Goal: Task Accomplishment & Management: Manage account settings

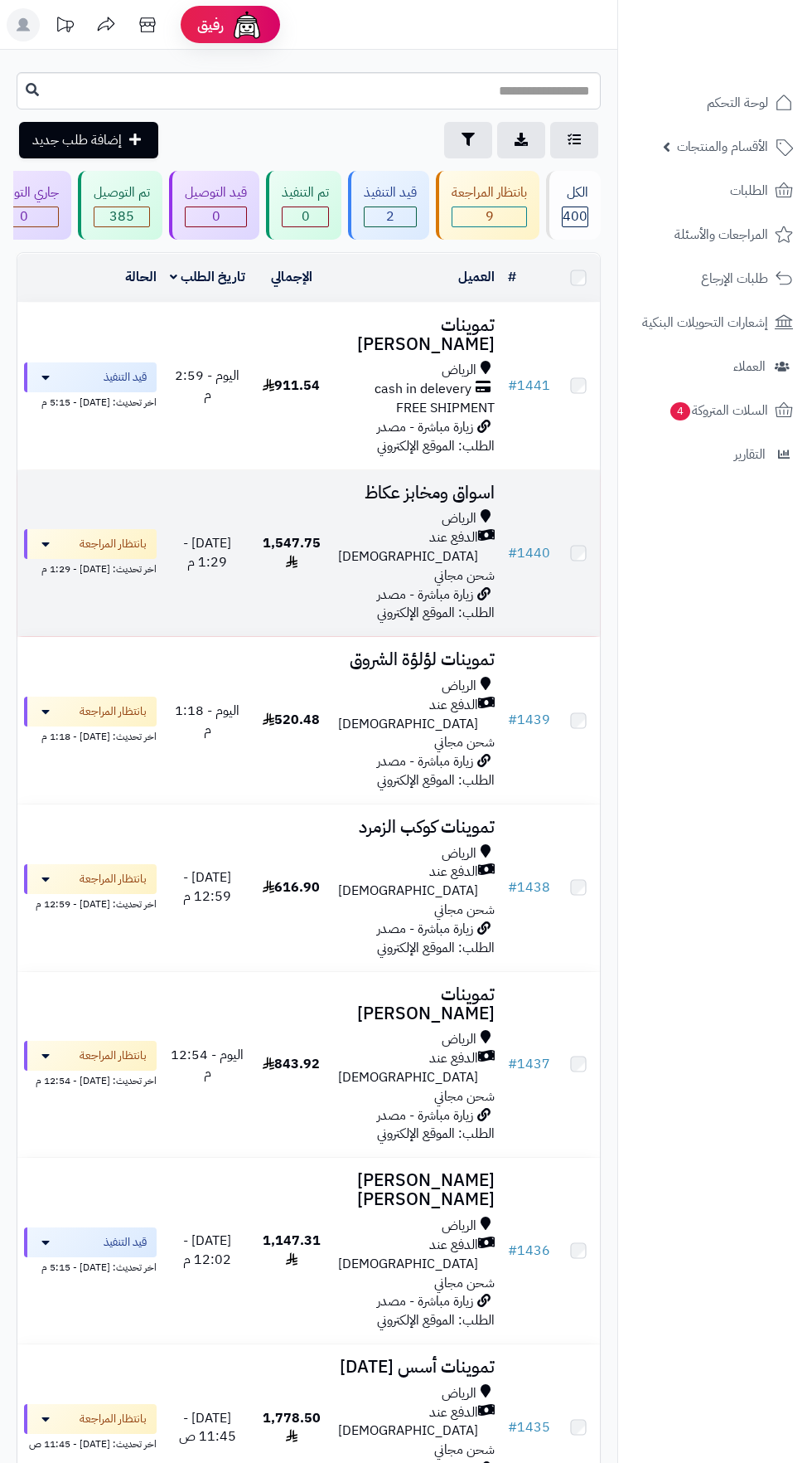
click at [377, 520] on div "الرياض" at bounding box center [416, 518] width 157 height 19
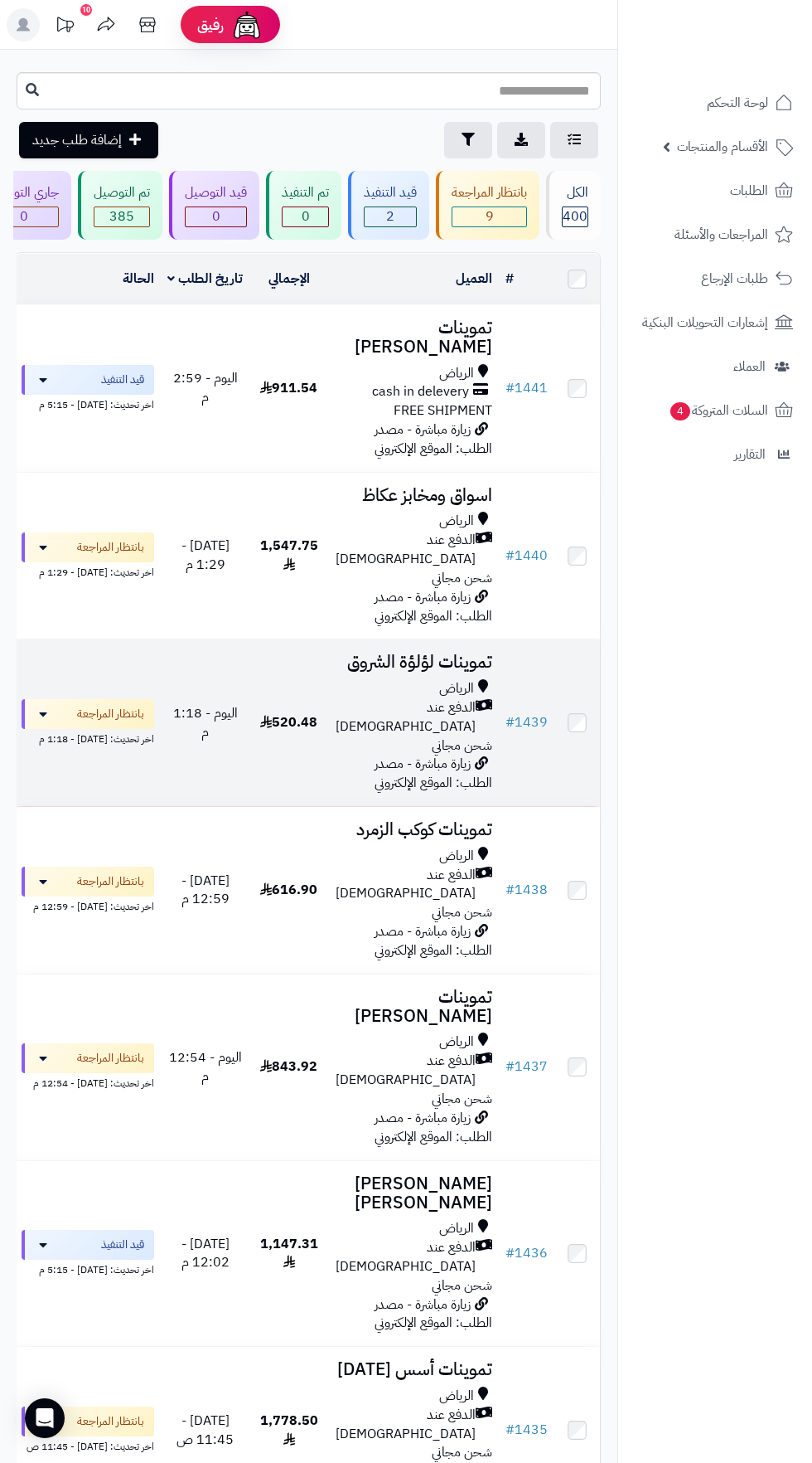
click at [405, 699] on span "الدفع عند [DEMOGRAPHIC_DATA]" at bounding box center [406, 717] width 140 height 38
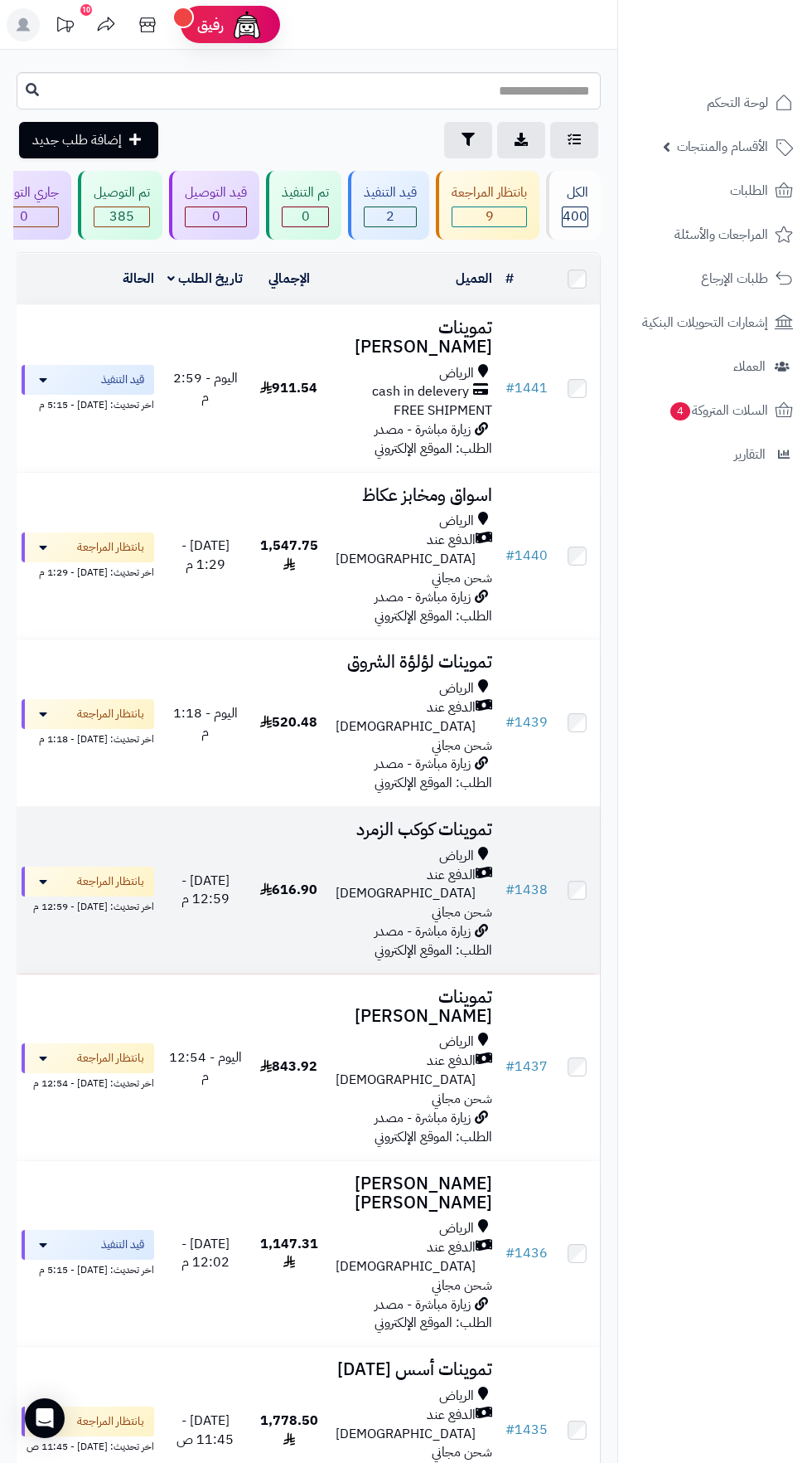
click at [412, 921] on span "زيارة مباشرة - مصدر الطلب: الموقع الإلكتروني" at bounding box center [434, 941] width 118 height 39
click at [427, 866] on span "الدفع عند [DEMOGRAPHIC_DATA]" at bounding box center [406, 885] width 140 height 38
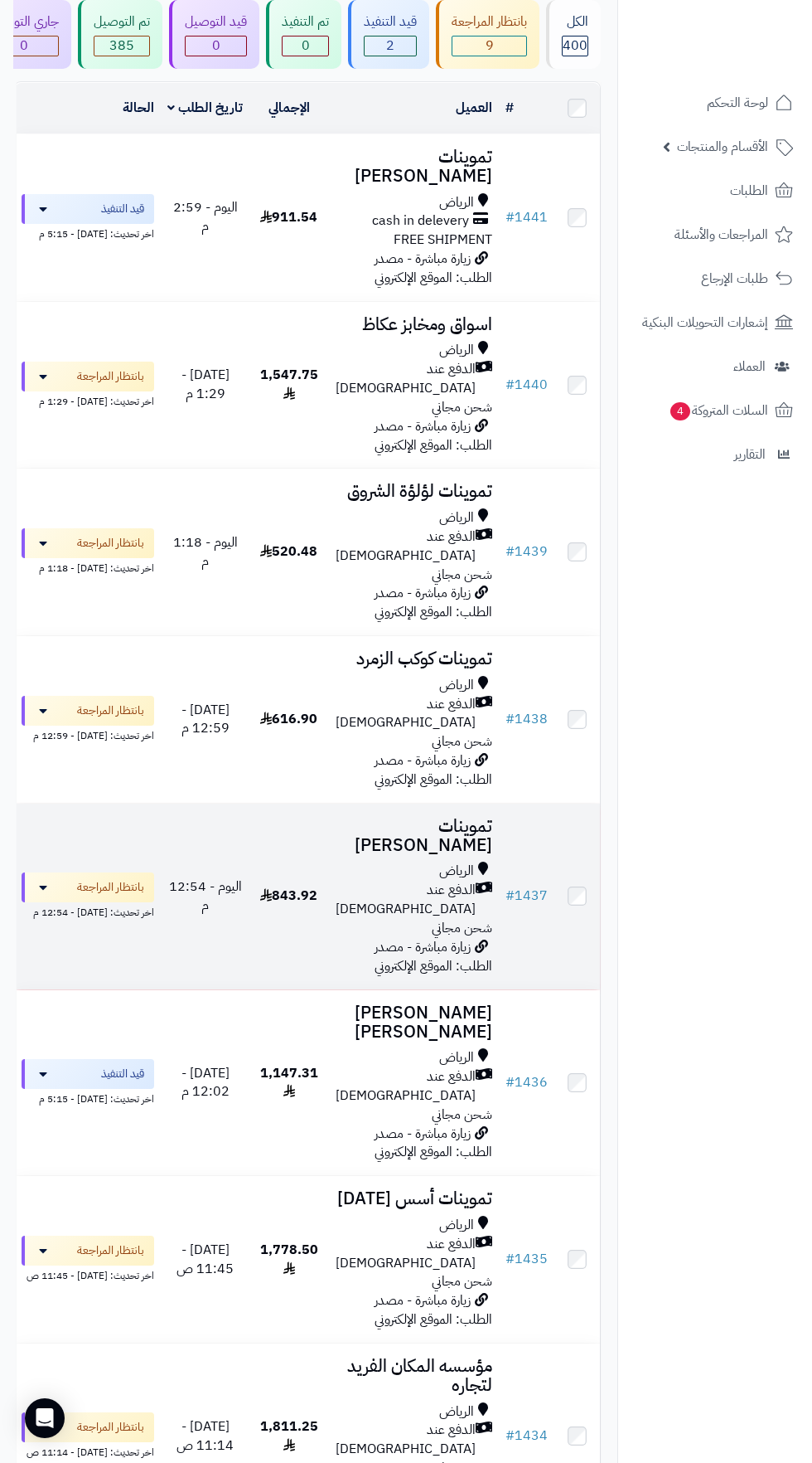
click at [425, 881] on span "الدفع عند [DEMOGRAPHIC_DATA]" at bounding box center [406, 900] width 140 height 38
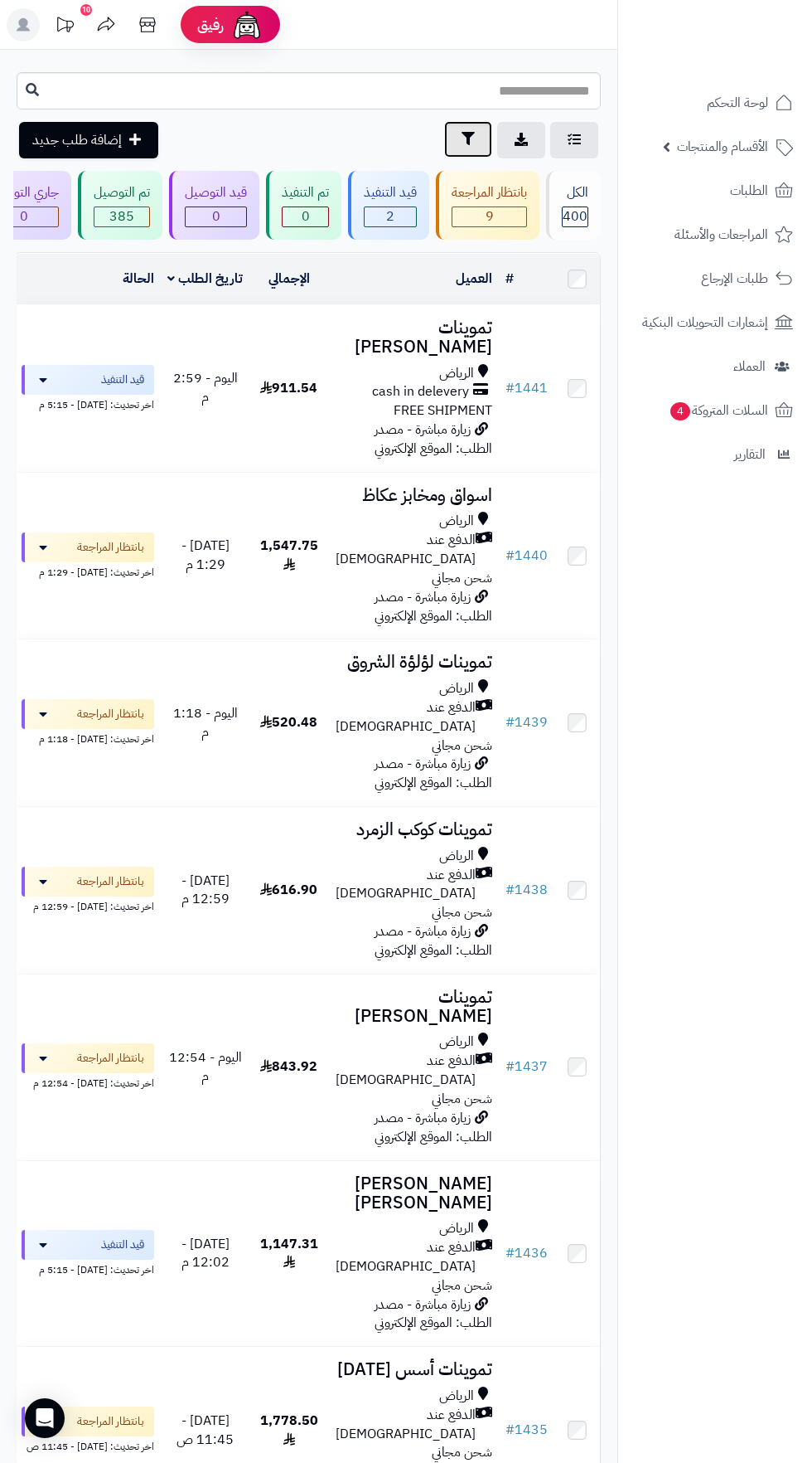
click at [467, 141] on icon "button" at bounding box center [468, 139] width 14 height 14
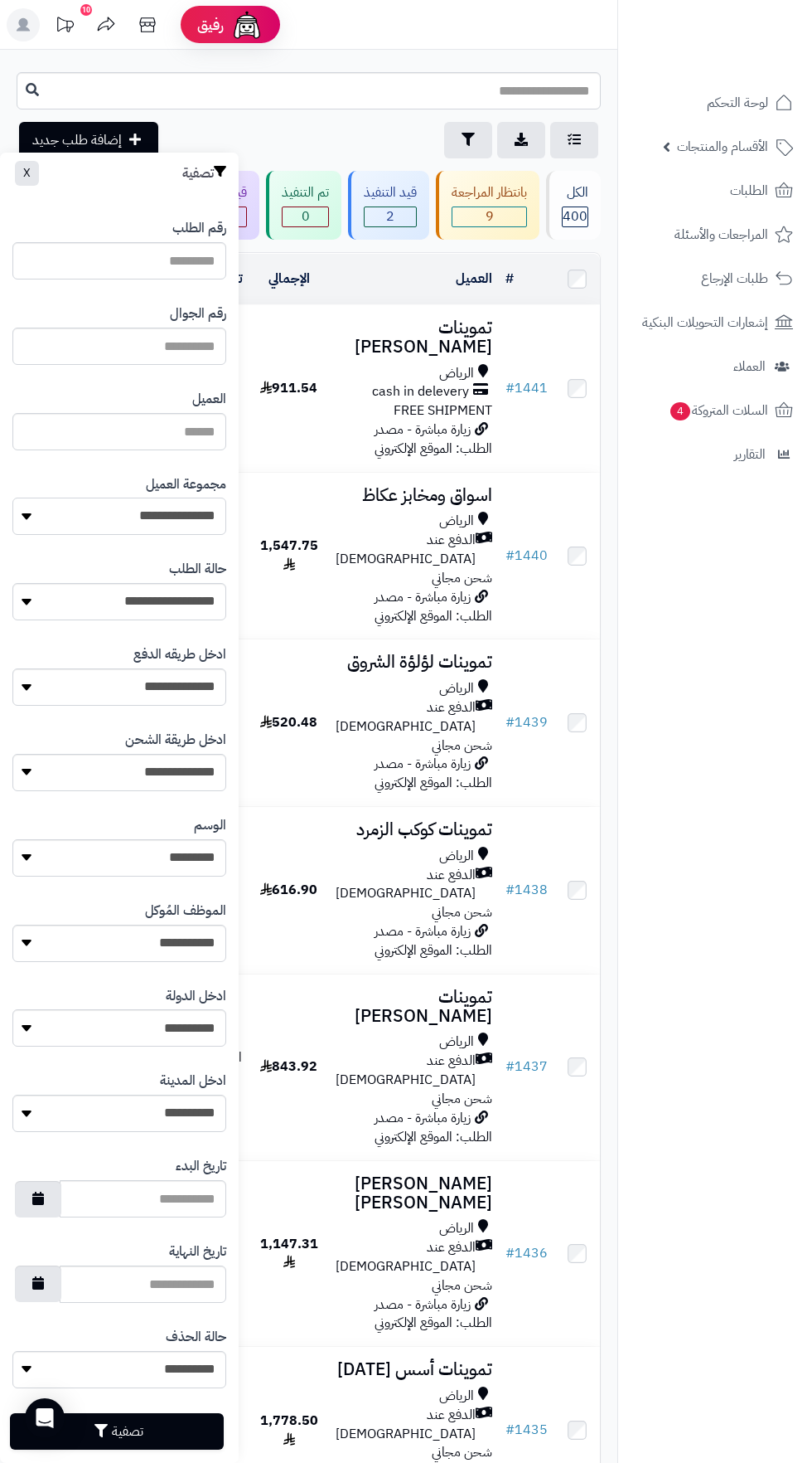
click at [176, 513] on select "**********" at bounding box center [119, 516] width 214 height 37
select select "*"
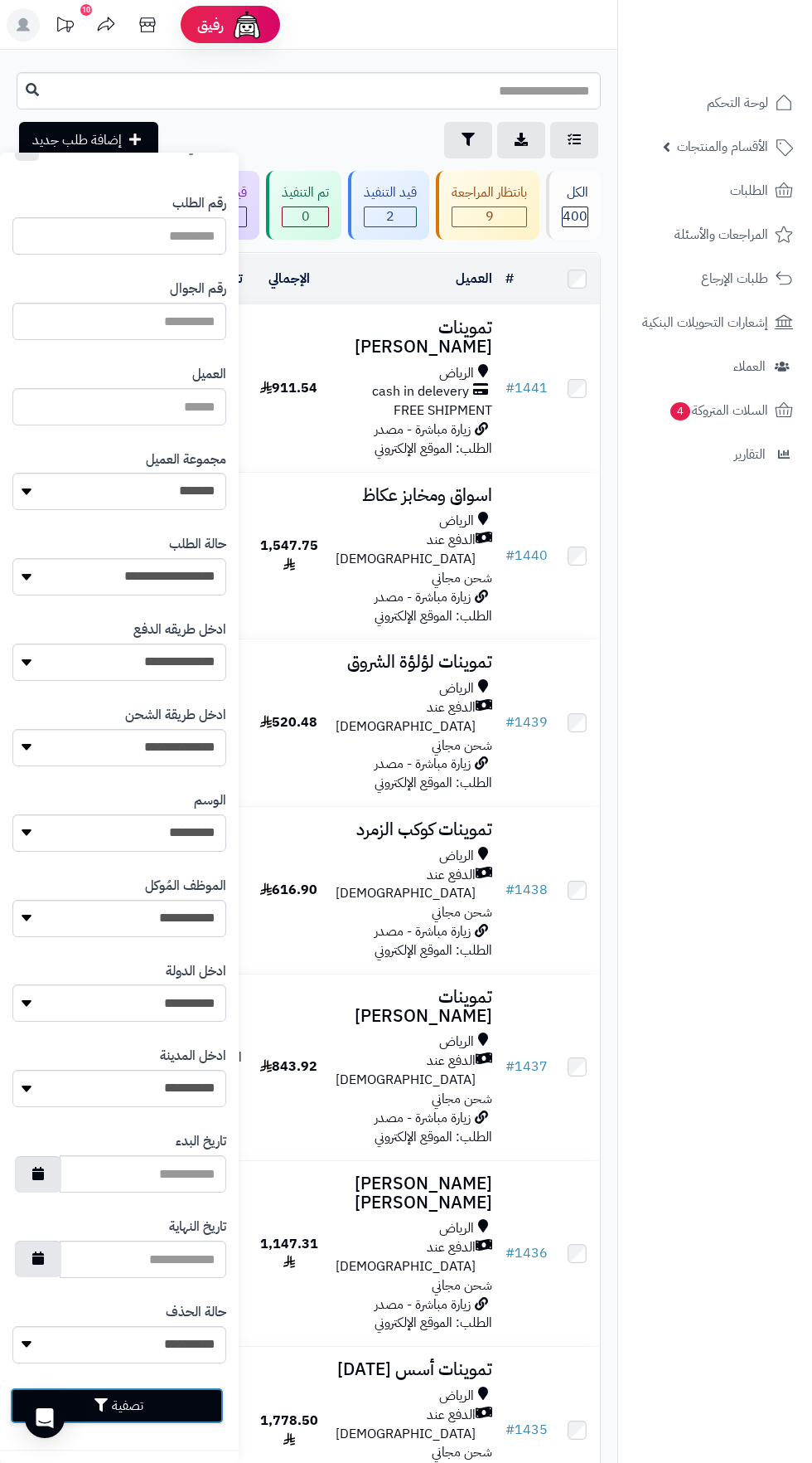
click at [178, 1414] on button "تصفية" at bounding box center [117, 1405] width 214 height 36
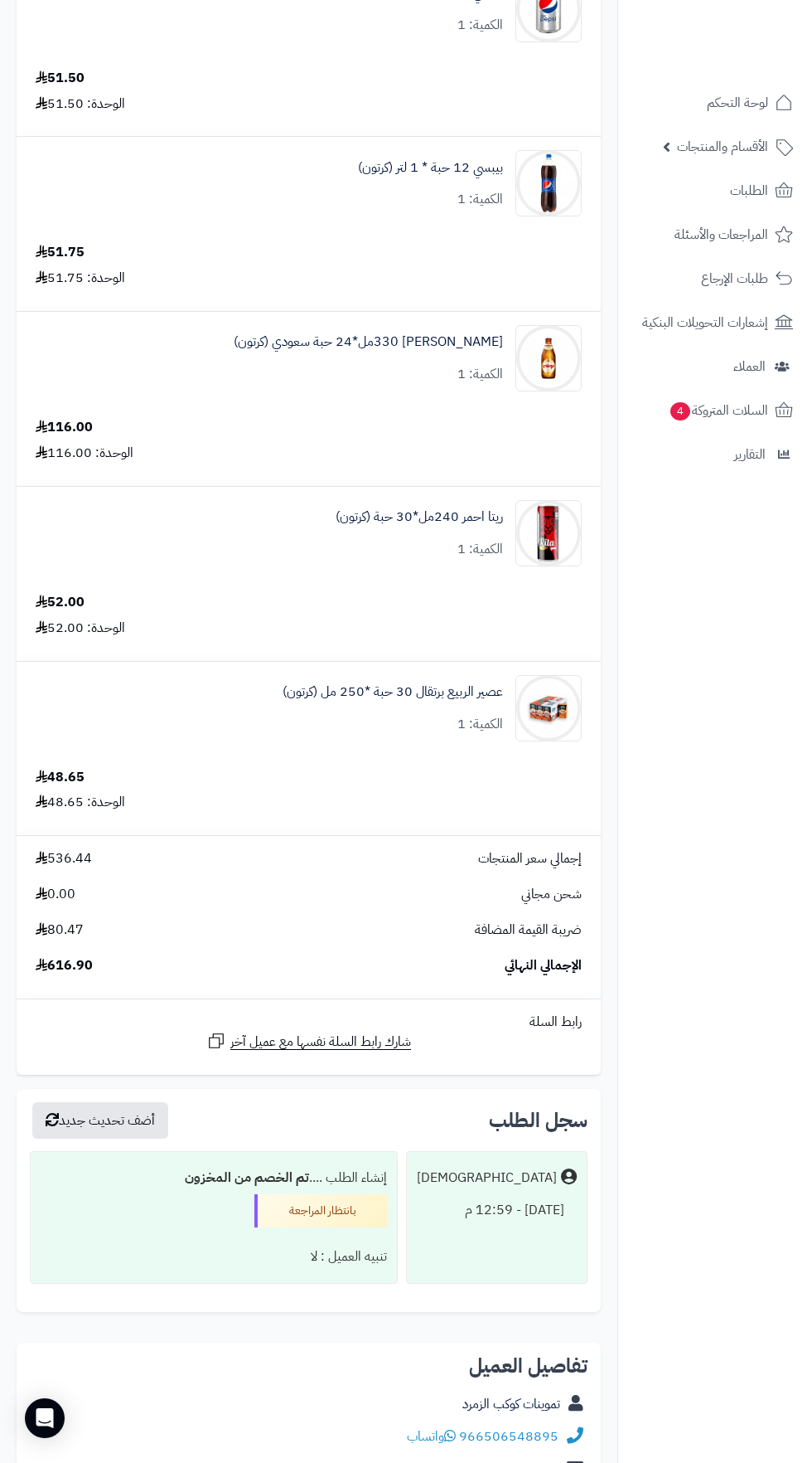
scroll to position [758, 0]
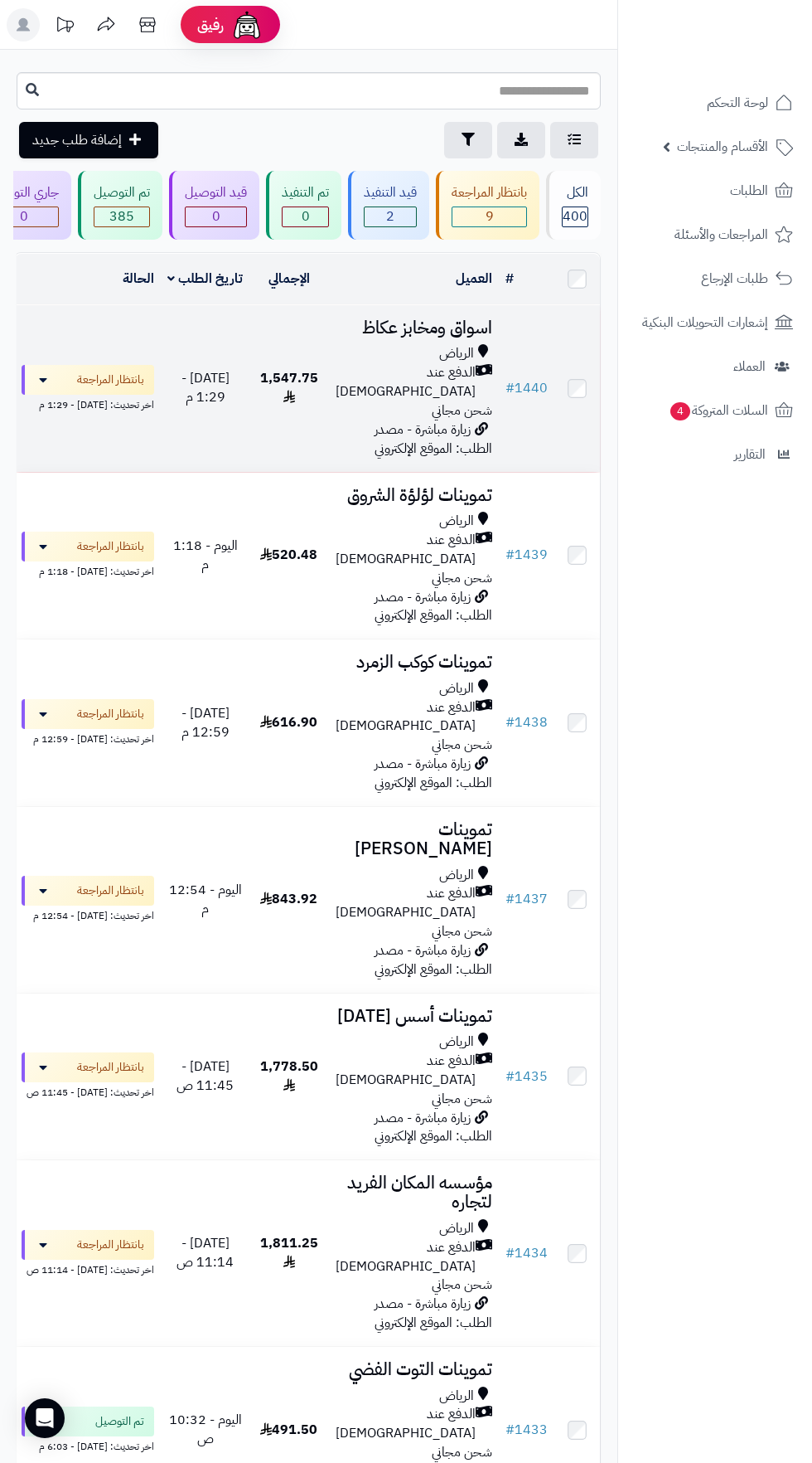
click at [402, 373] on span "الدفع عند [DEMOGRAPHIC_DATA]" at bounding box center [406, 382] width 140 height 38
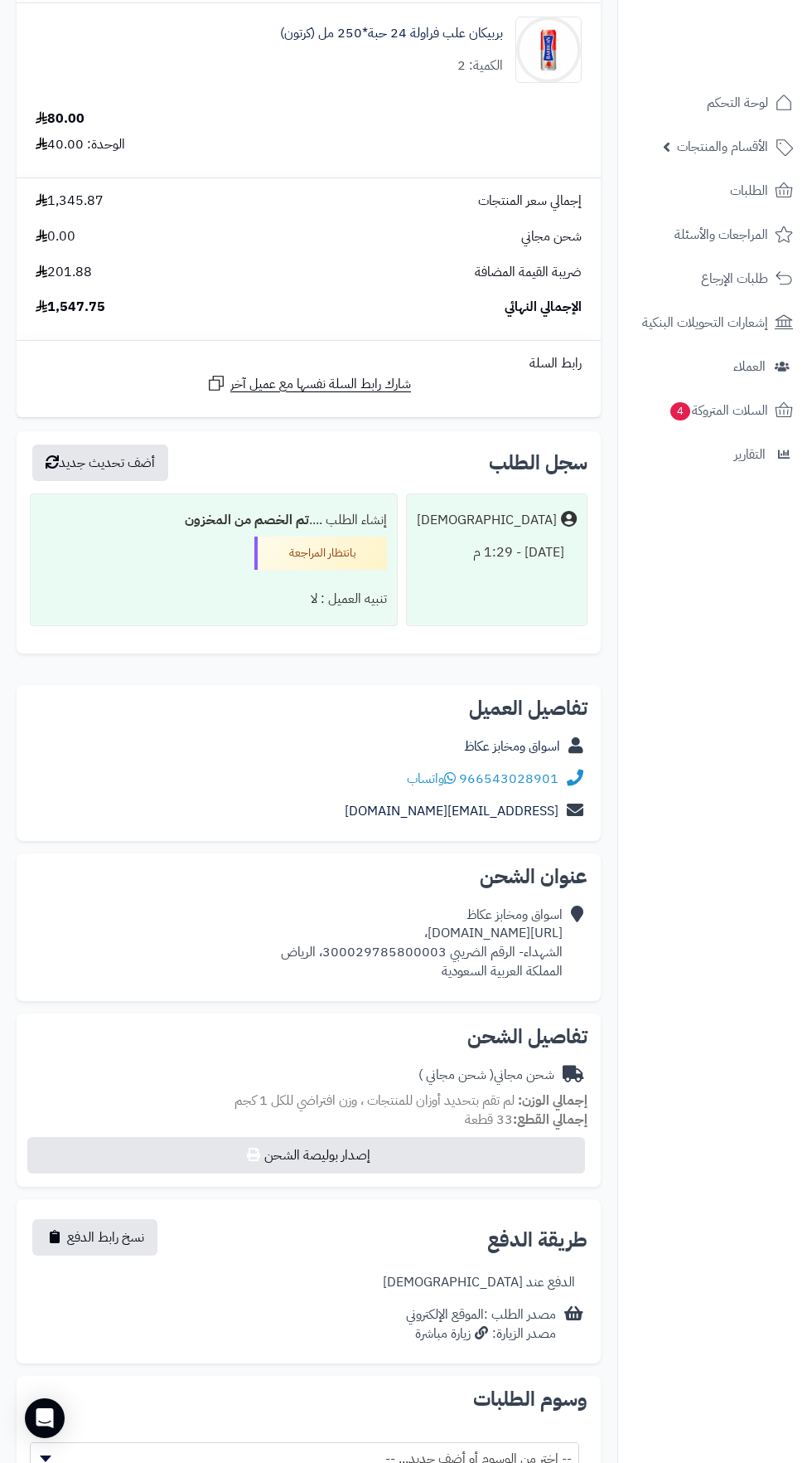
scroll to position [1154, 0]
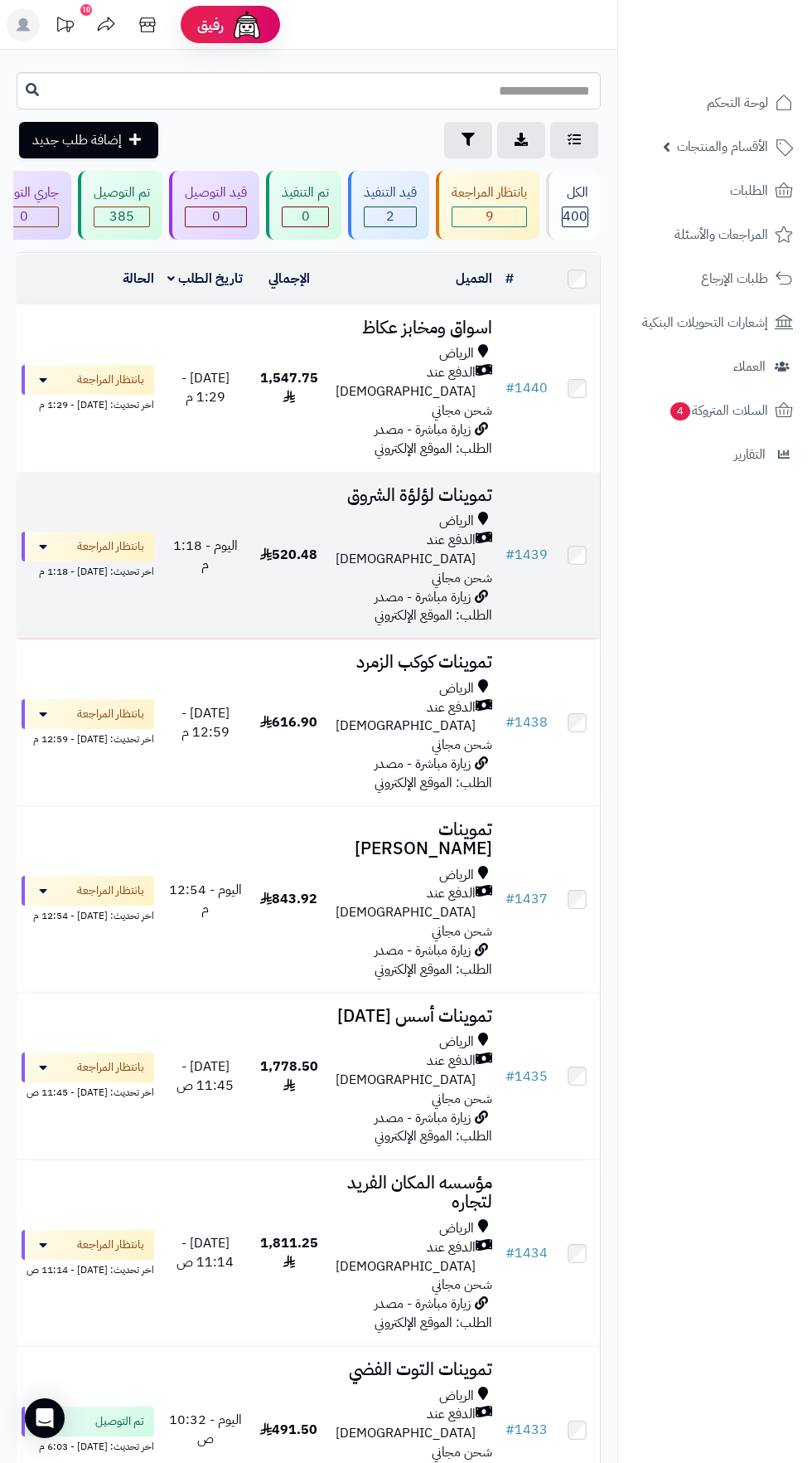
click at [404, 531] on span "الدفع عند [DEMOGRAPHIC_DATA]" at bounding box center [406, 550] width 140 height 38
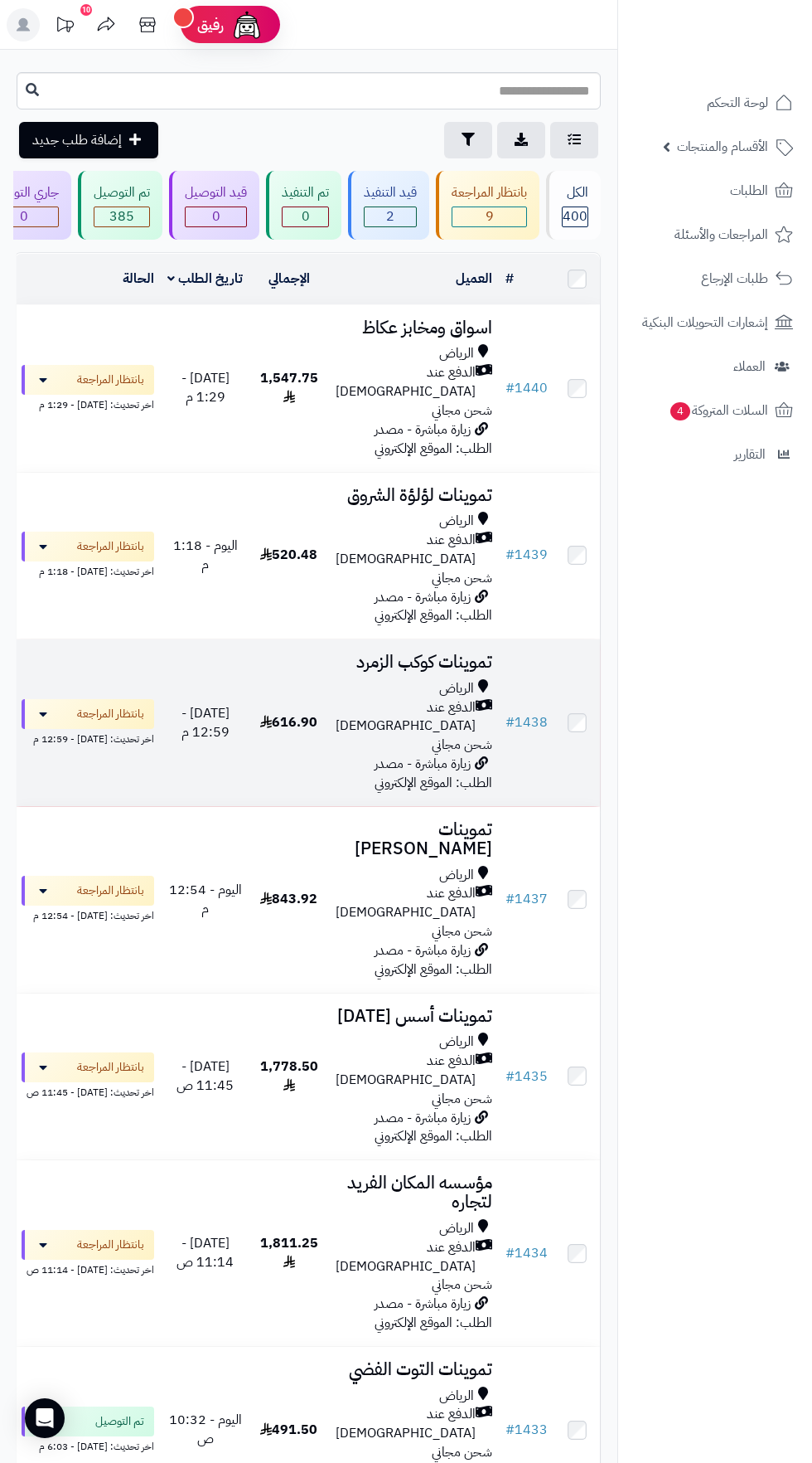
click at [436, 735] on span "شحن مجاني" at bounding box center [462, 745] width 61 height 20
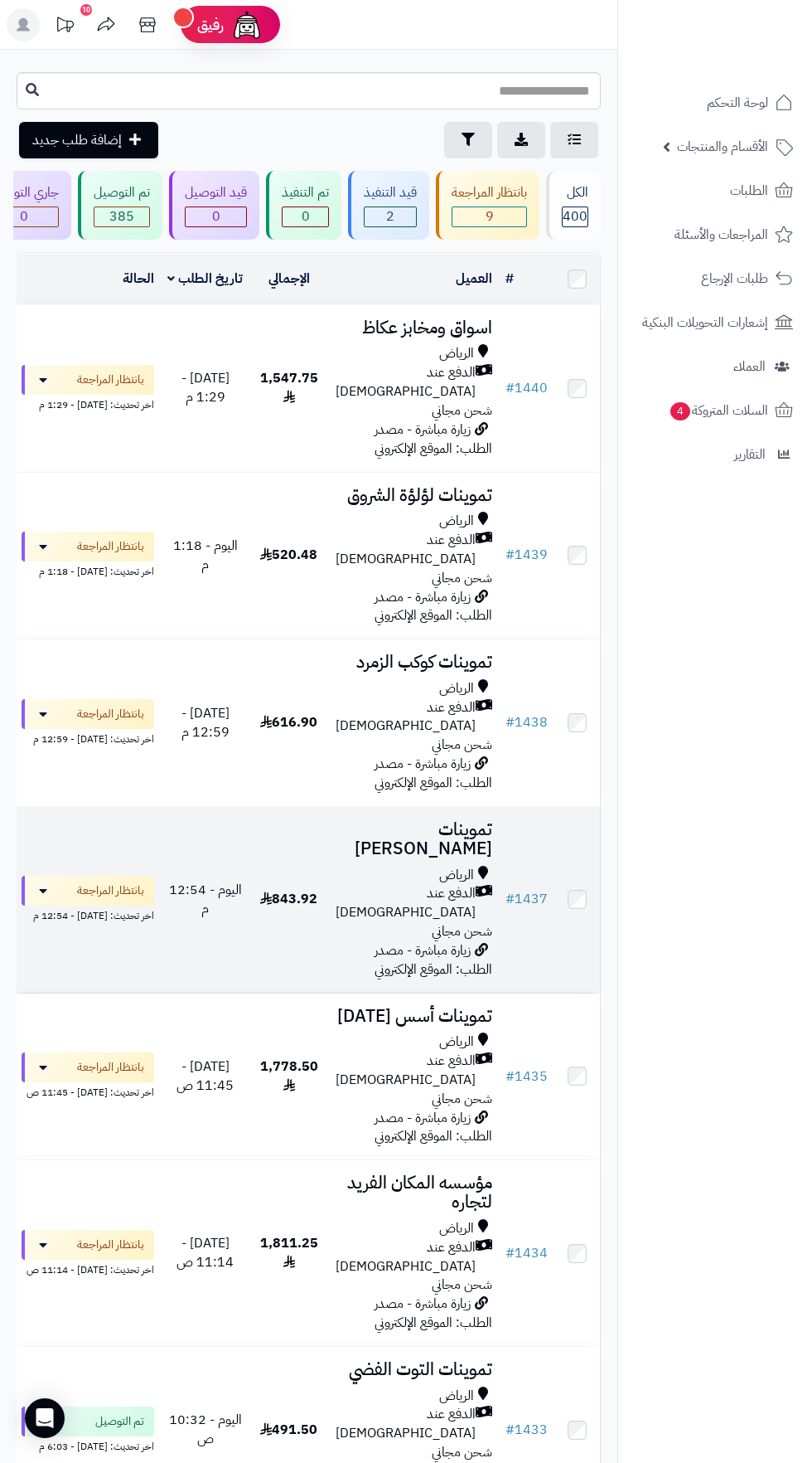
click at [409, 866] on div "الرياض" at bounding box center [414, 875] width 157 height 19
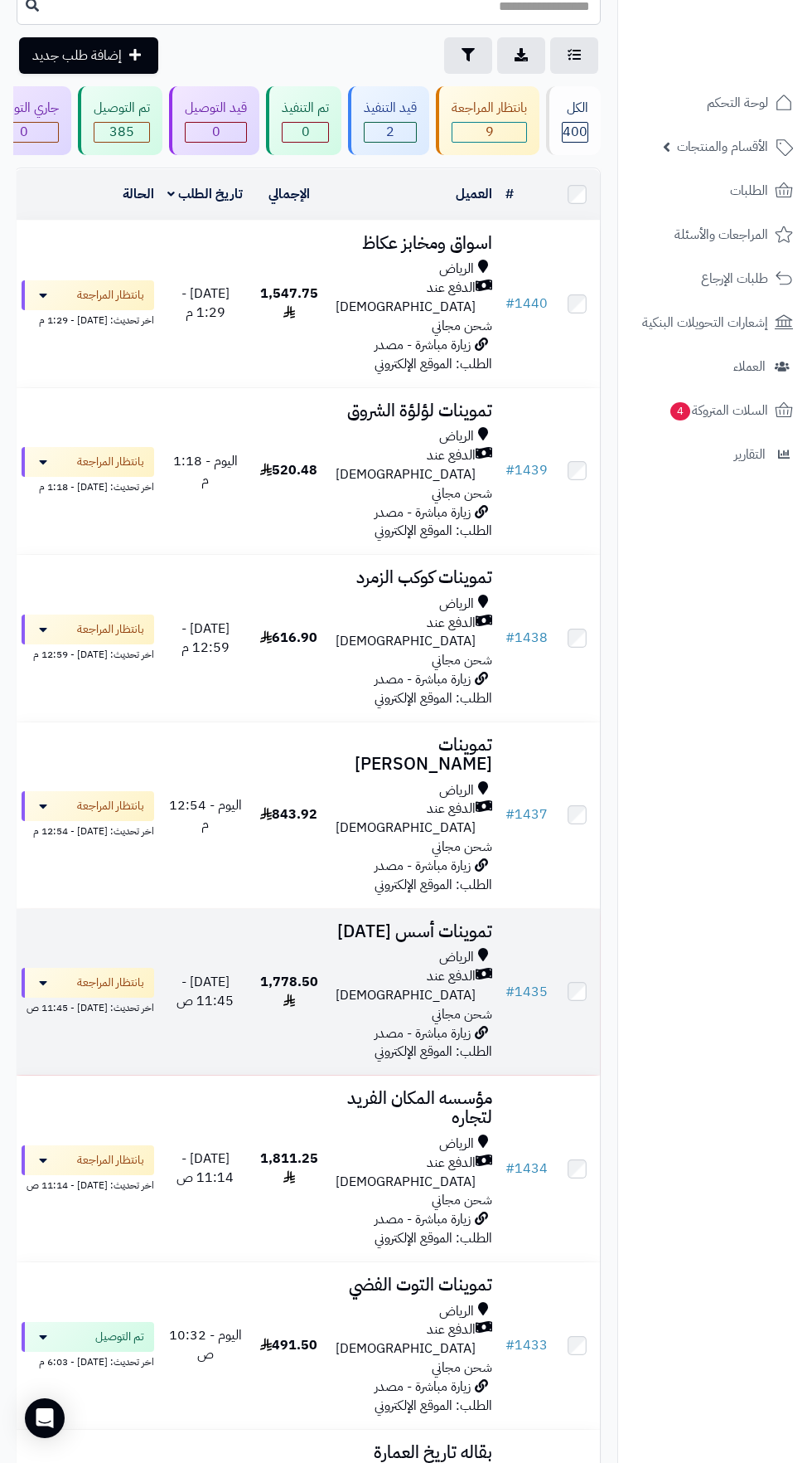
click at [289, 972] on span "1,778.50" at bounding box center [289, 992] width 58 height 39
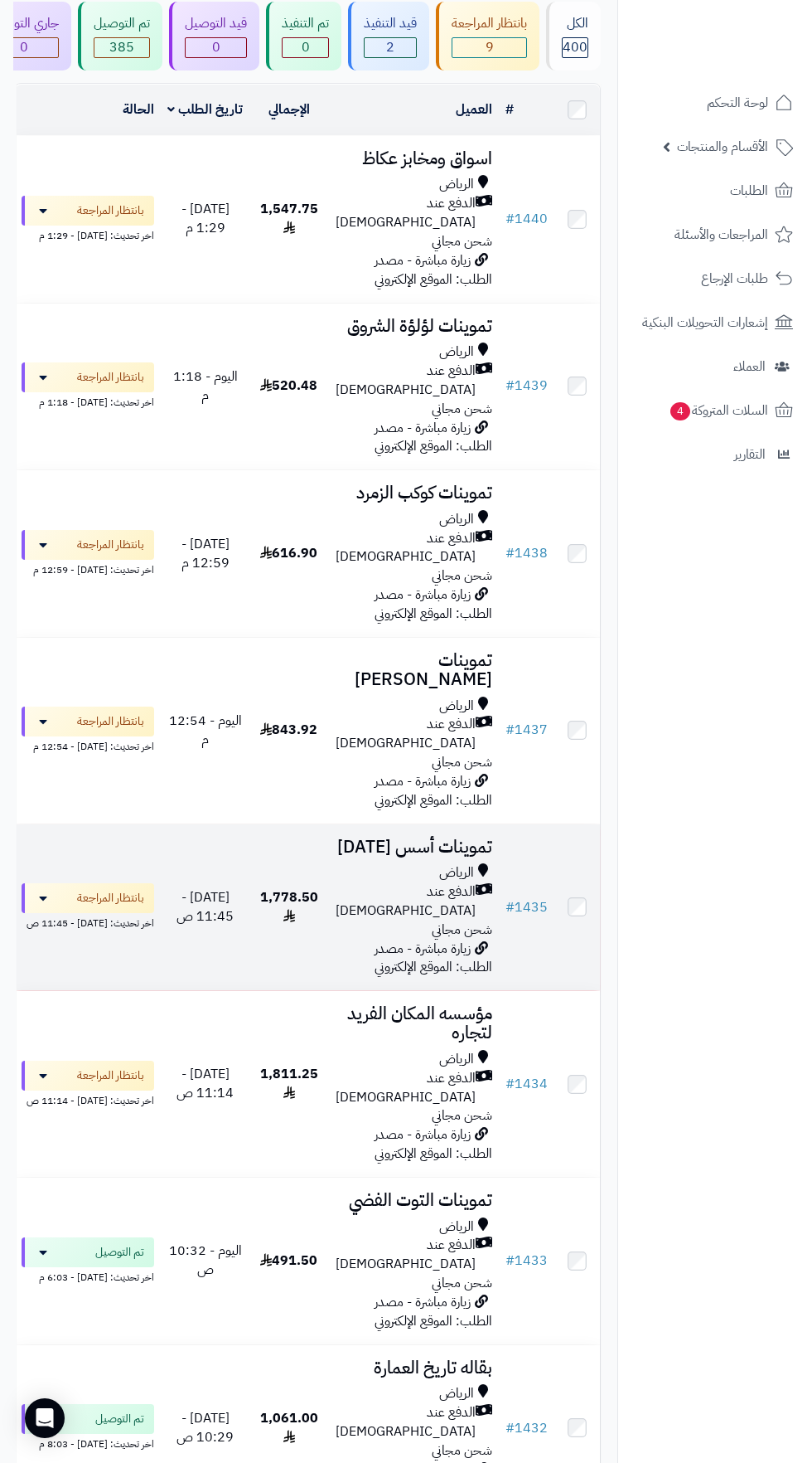
scroll to position [186, 0]
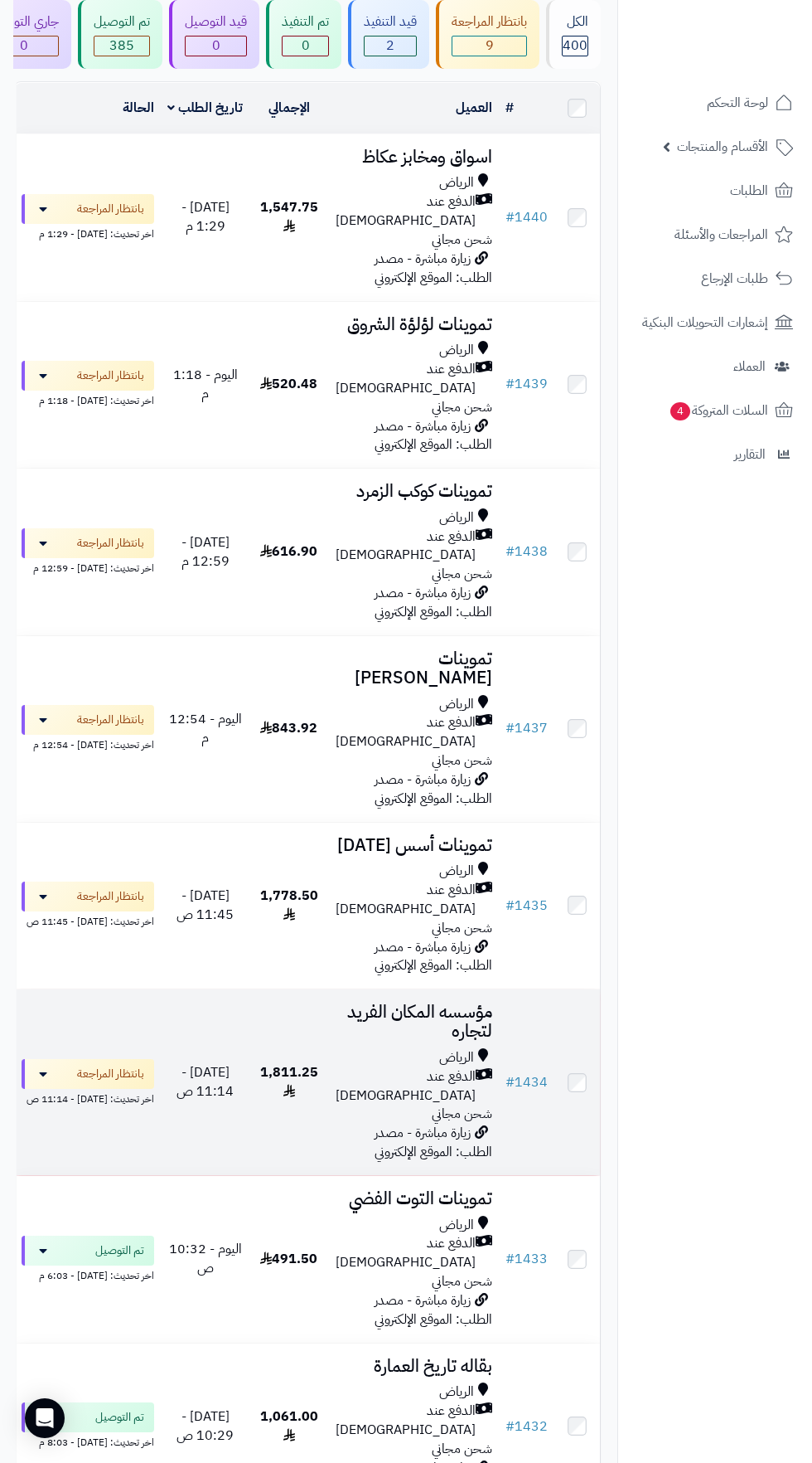
click at [375, 1048] on div "الرياض" at bounding box center [414, 1057] width 157 height 19
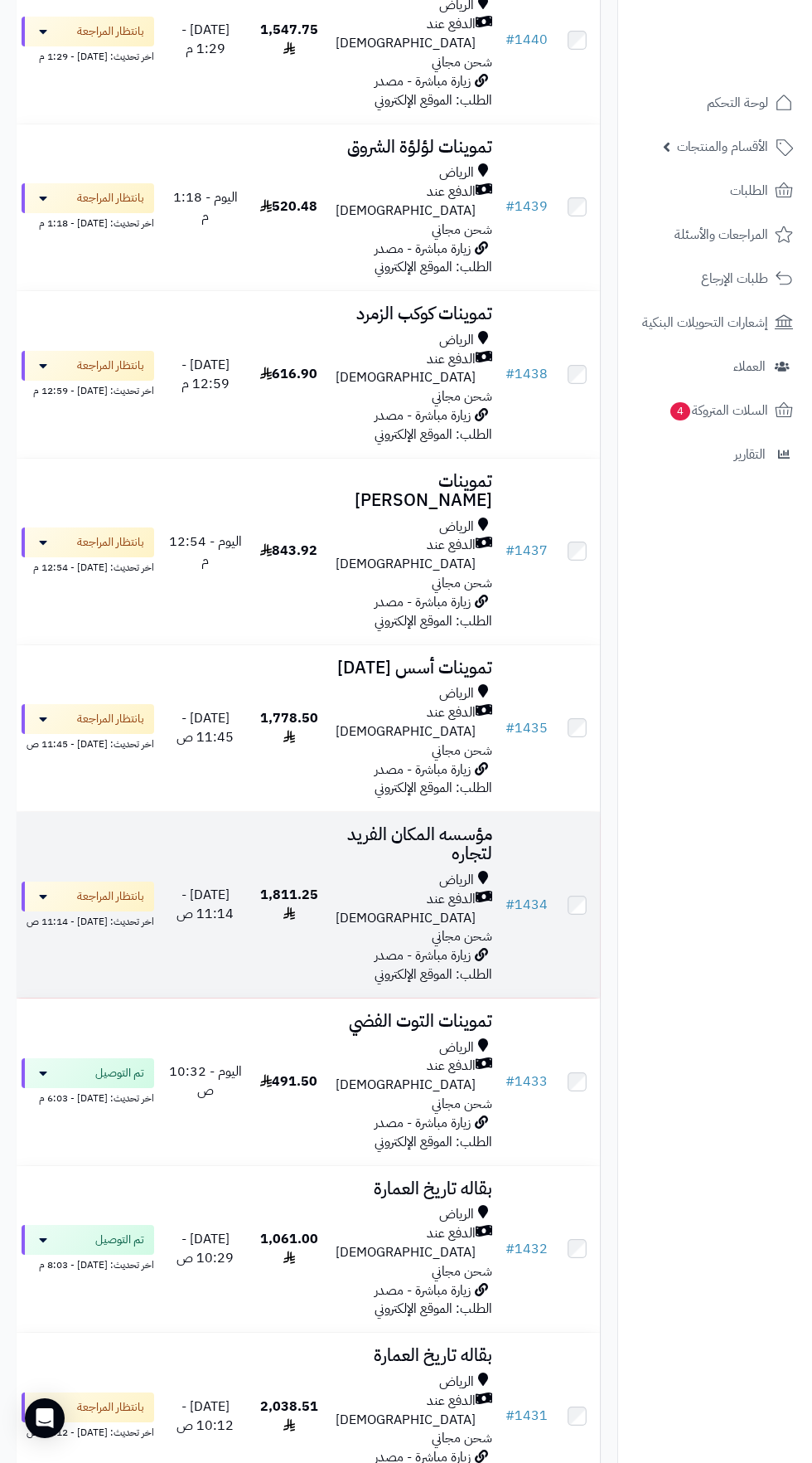
scroll to position [446, 0]
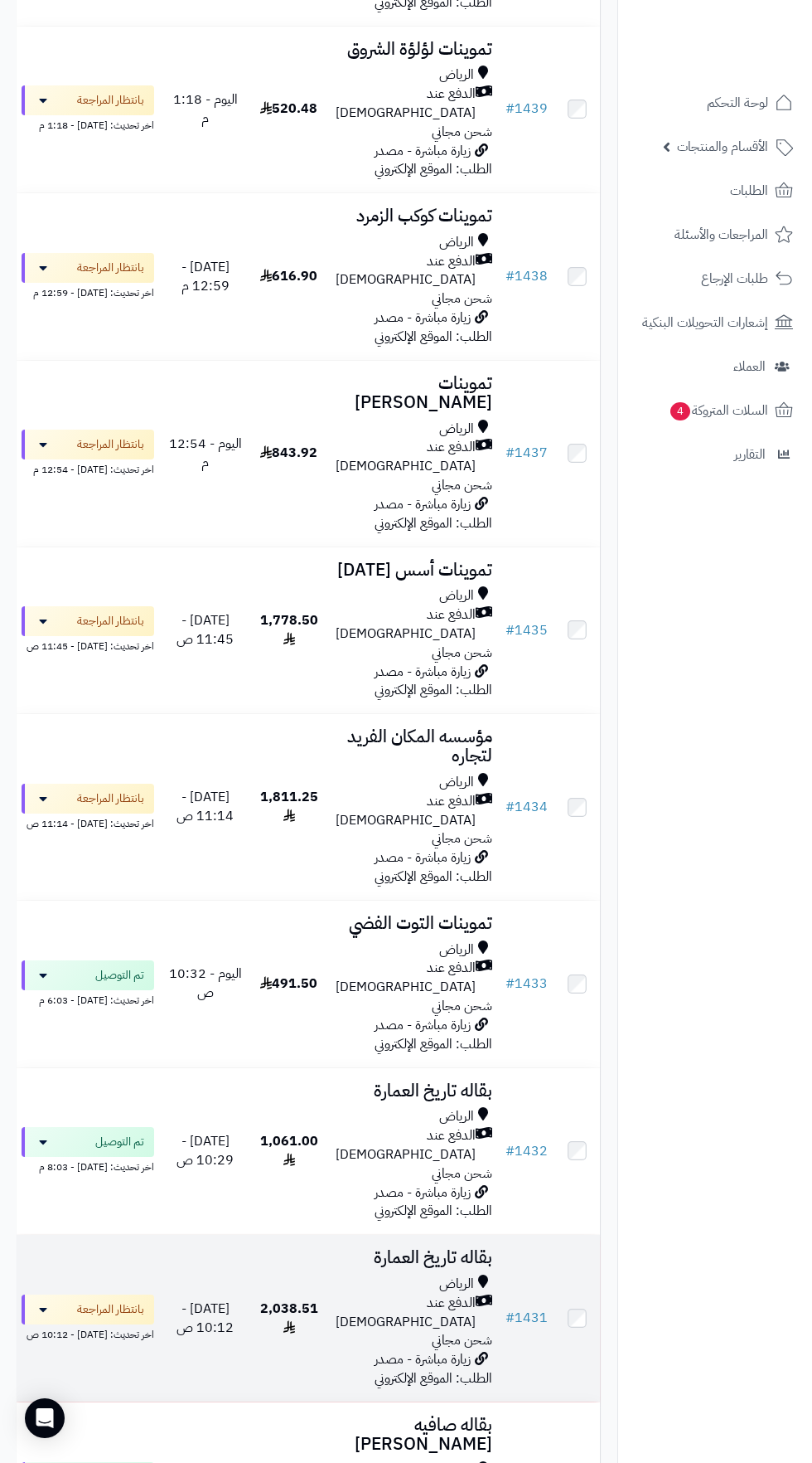
click at [369, 1275] on div "الرياض" at bounding box center [414, 1284] width 157 height 19
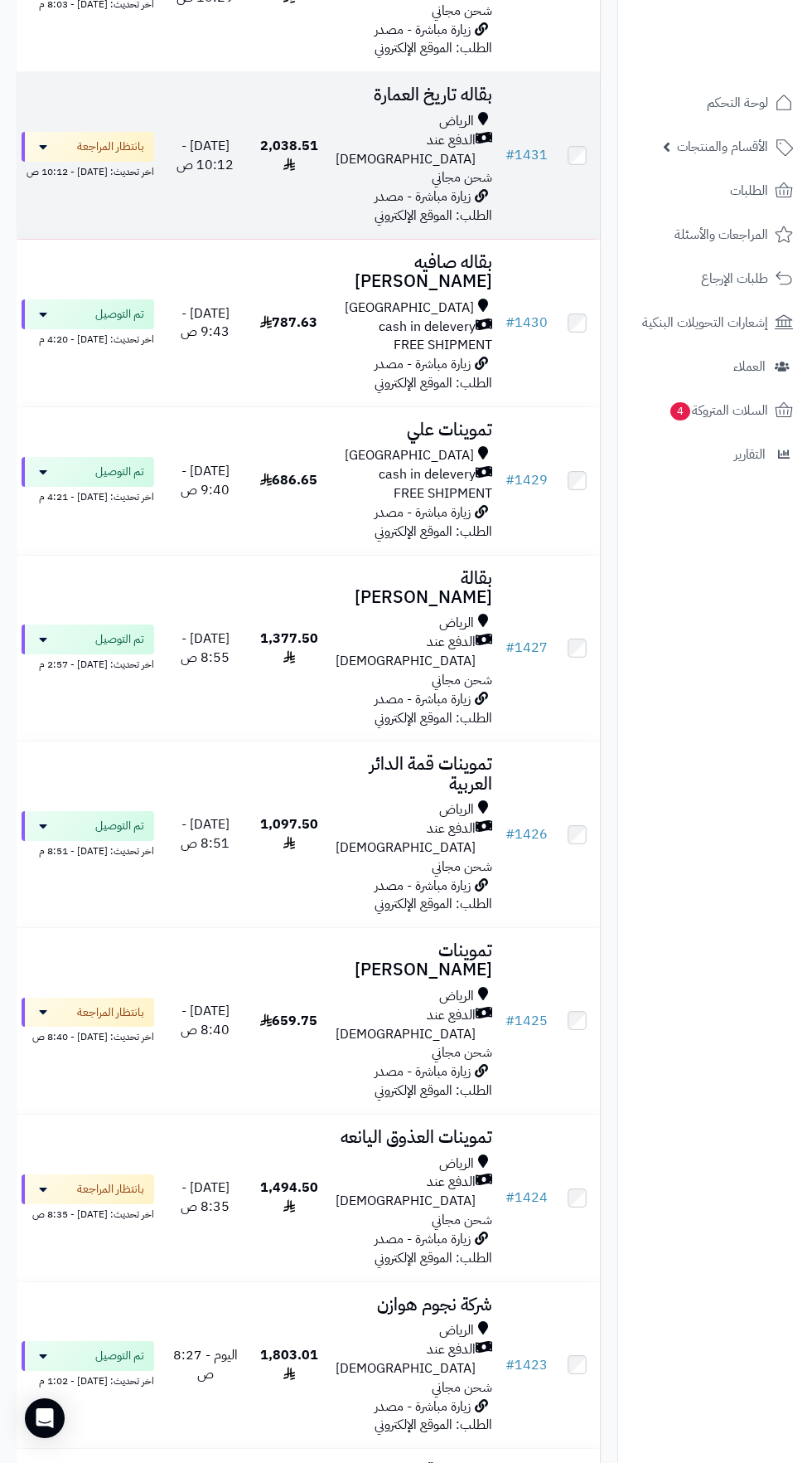
scroll to position [1609, 0]
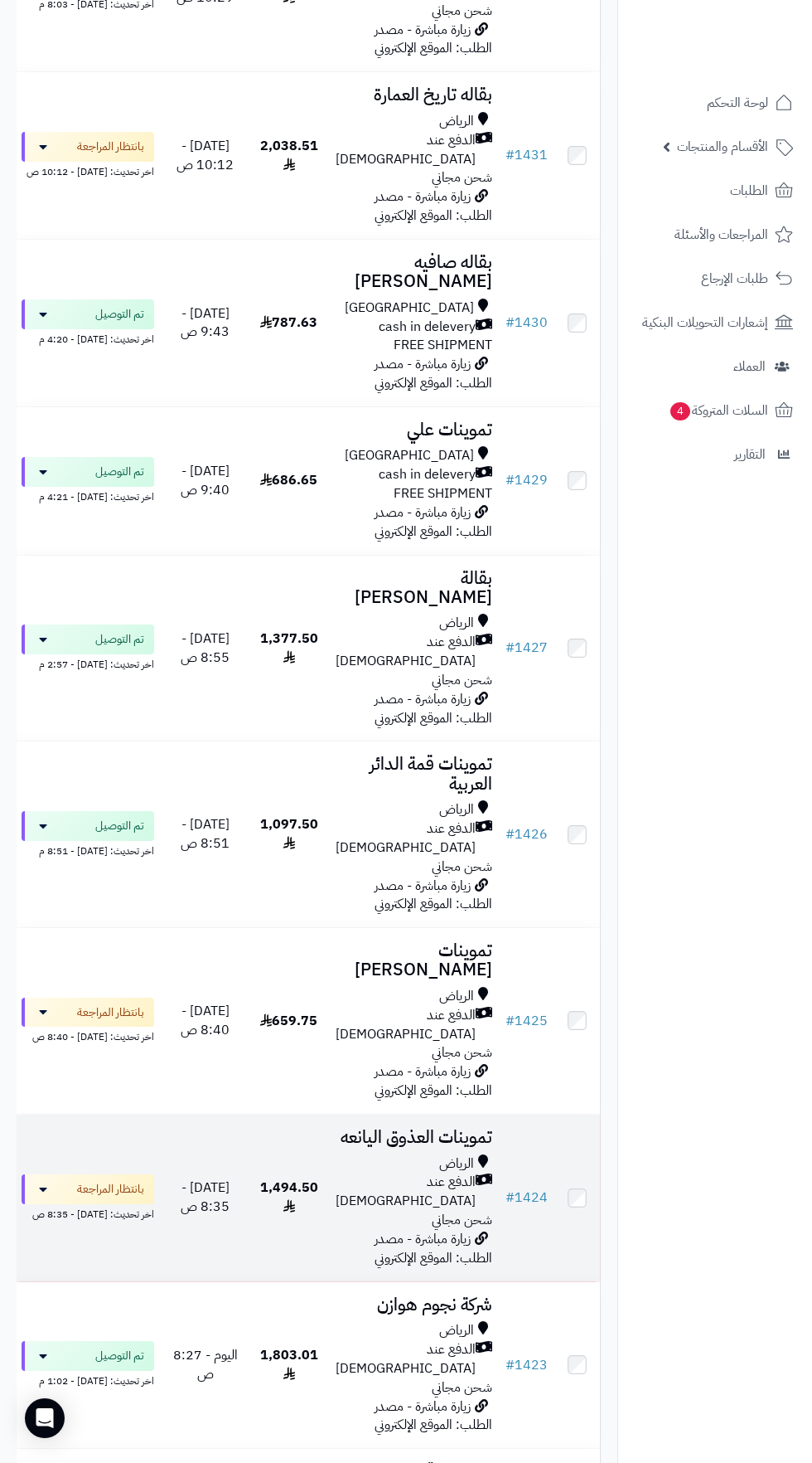
click at [406, 1154] on div "الرياض" at bounding box center [414, 1163] width 157 height 19
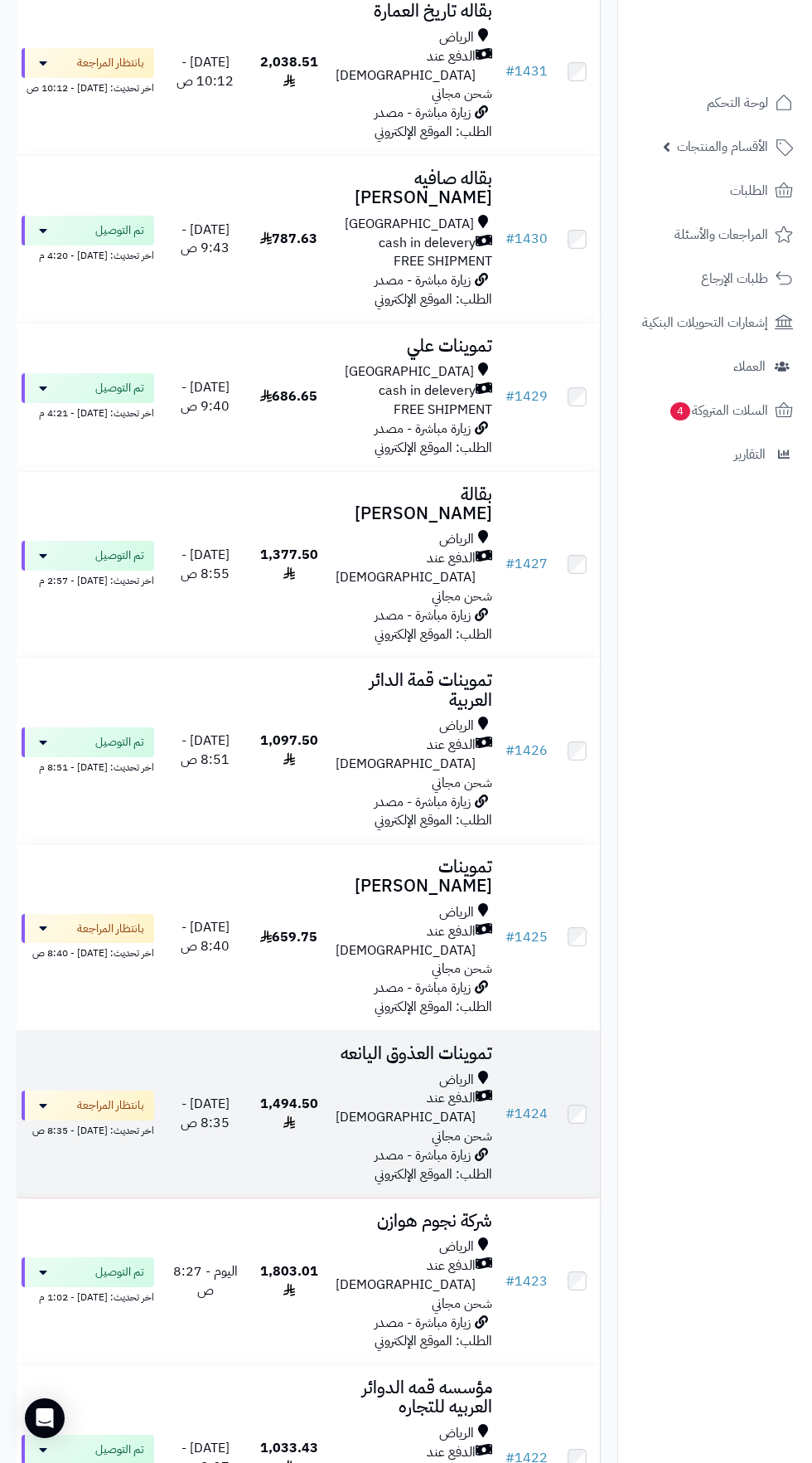
scroll to position [1710, 0]
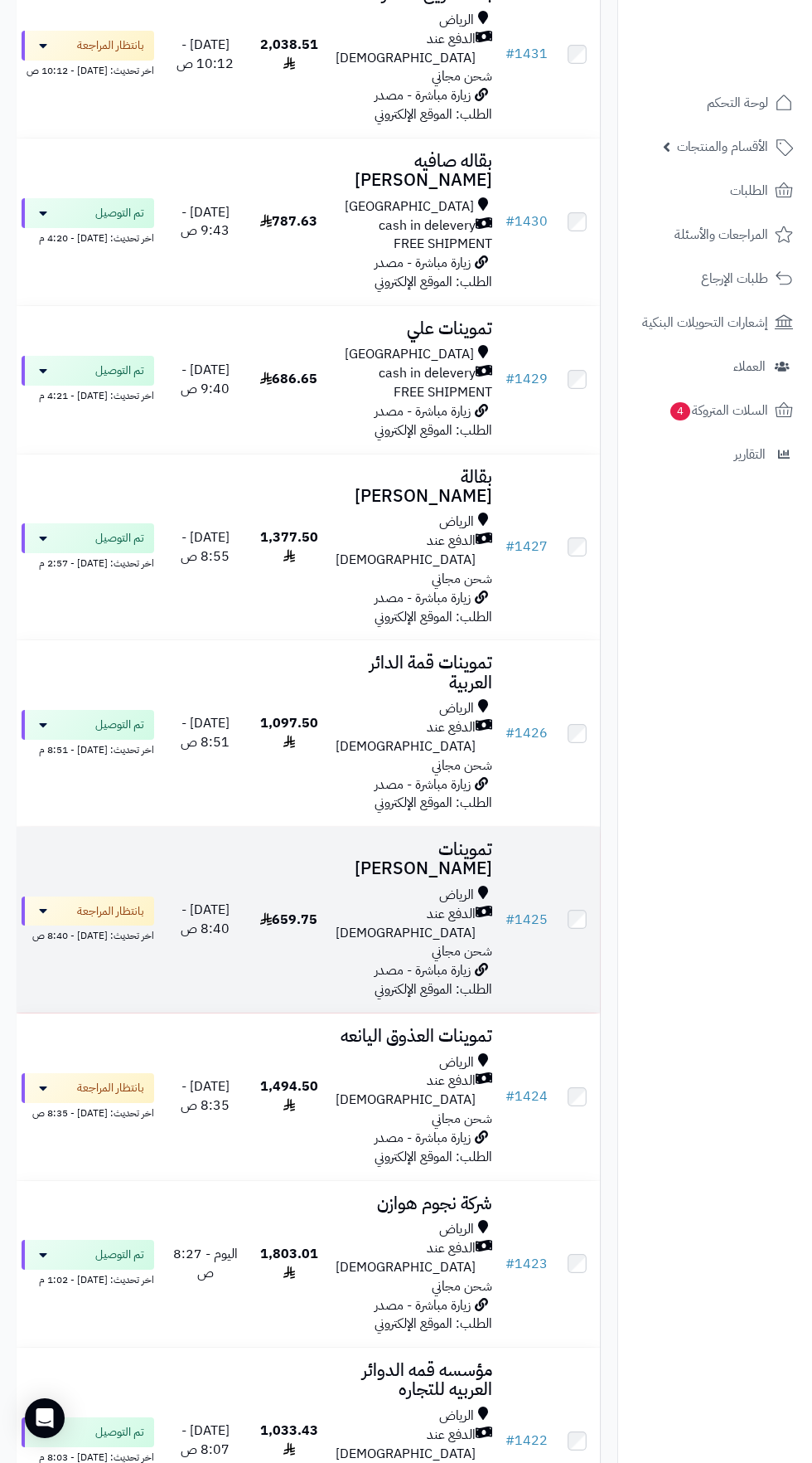
click at [398, 960] on span "زيارة مباشرة - مصدر الطلب: الموقع الإلكتروني" at bounding box center [434, 980] width 118 height 39
click at [384, 904] on span "الدفع عند [DEMOGRAPHIC_DATA]" at bounding box center [406, 923] width 140 height 38
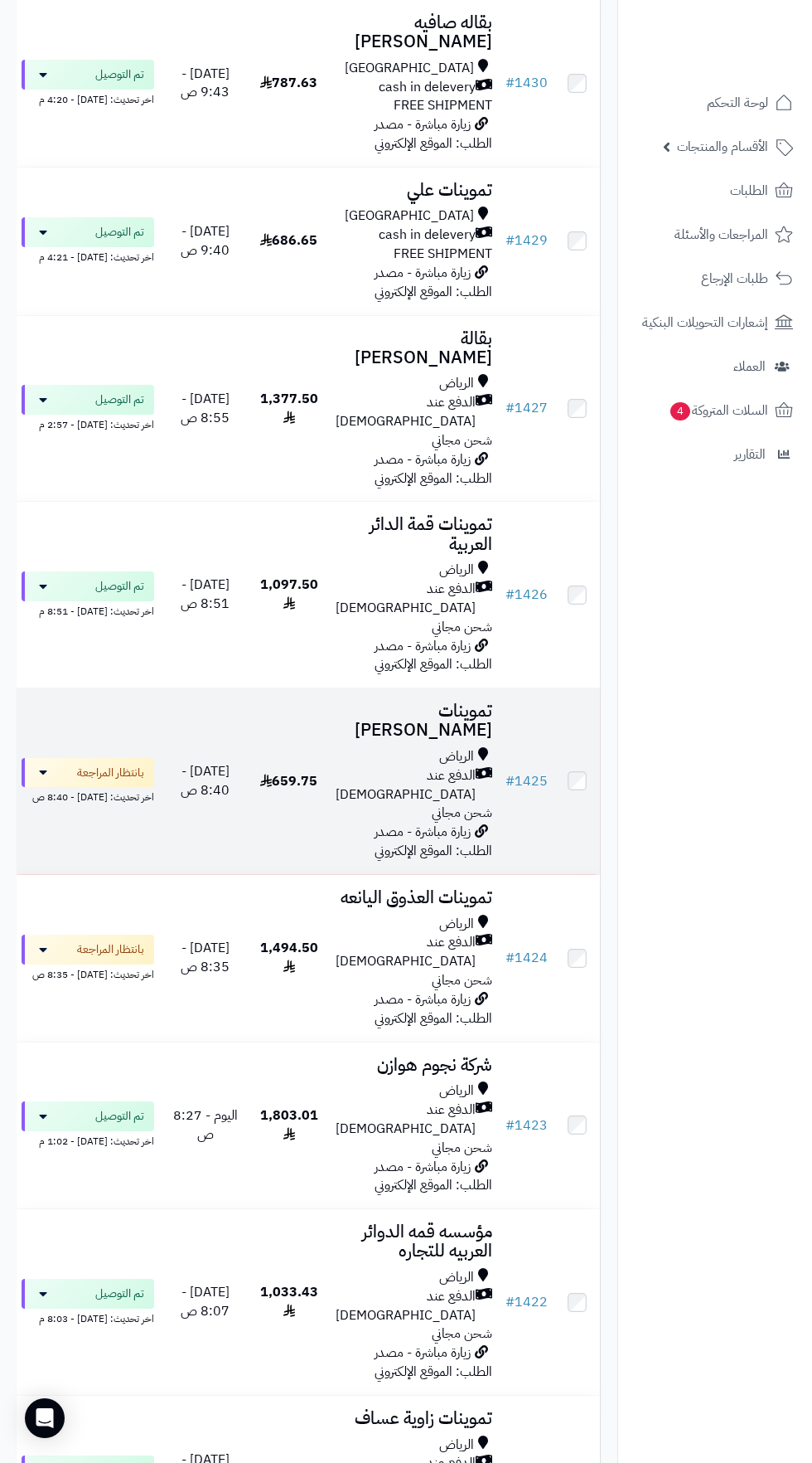
scroll to position [2122, 0]
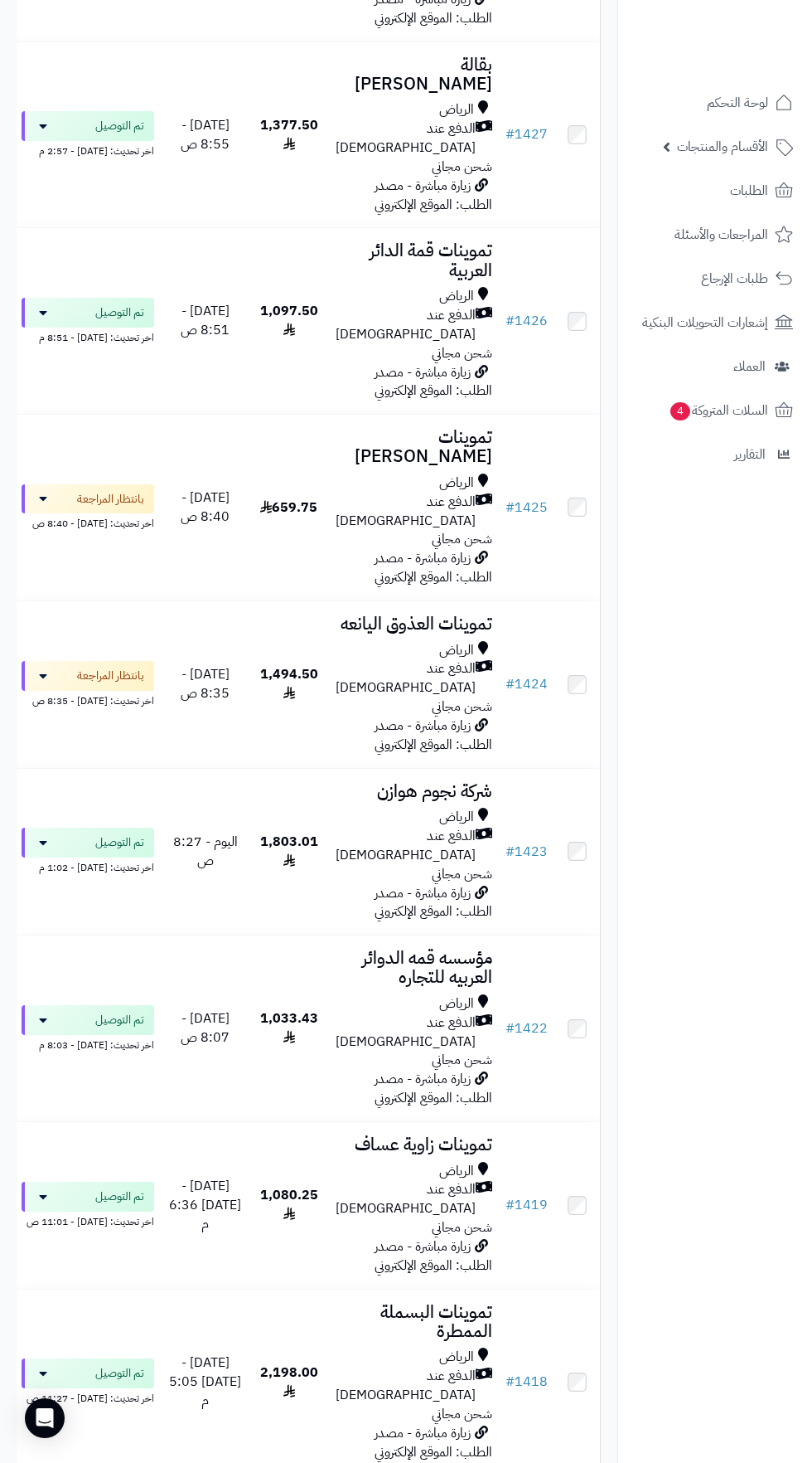
click at [740, 876] on nav "لوحة التحكم الأقسام والمنتجات المنتجات الأقسام الماركات مواصفات المنتجات مواصفا…" at bounding box center [715, 752] width 195 height 1463
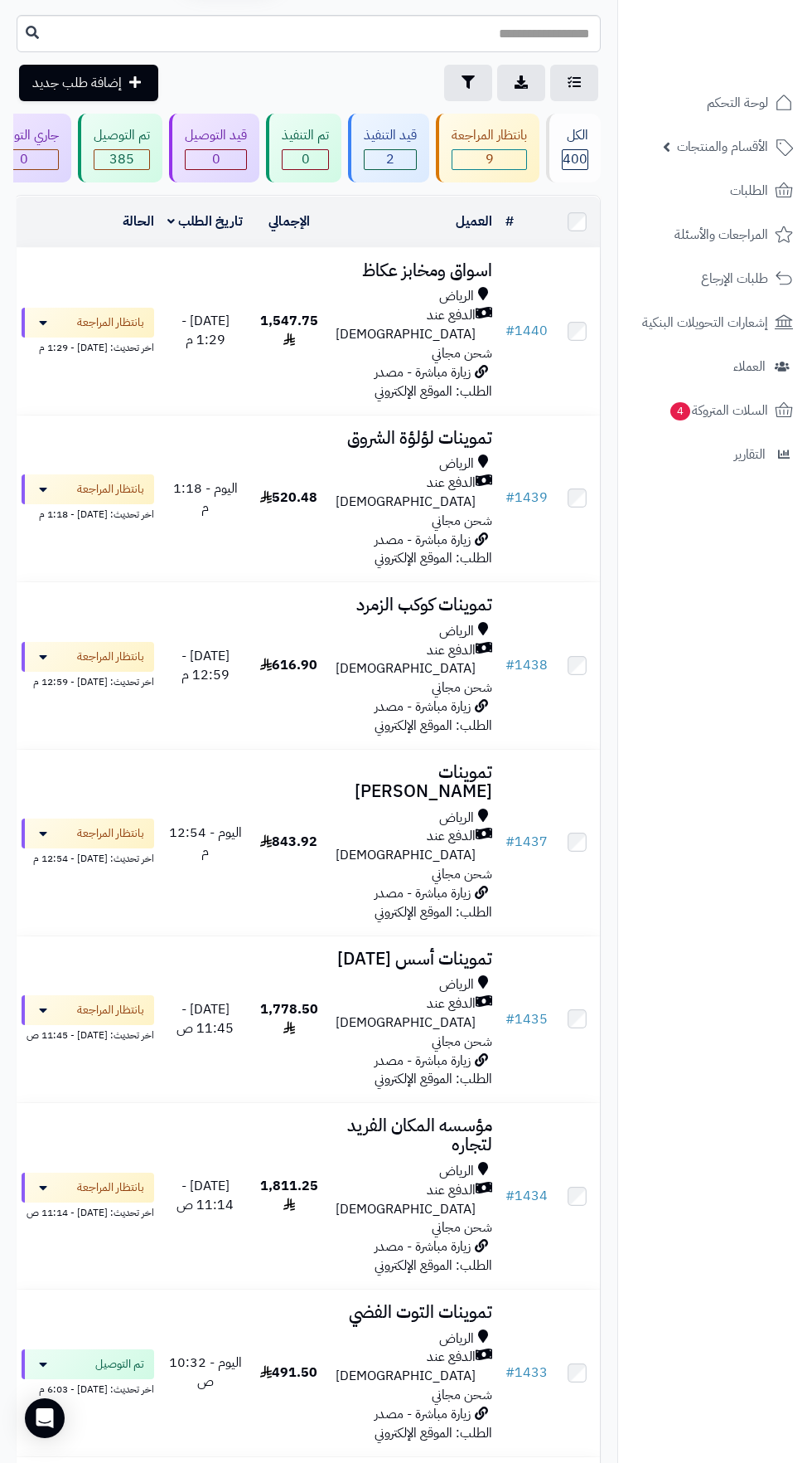
scroll to position [0, 0]
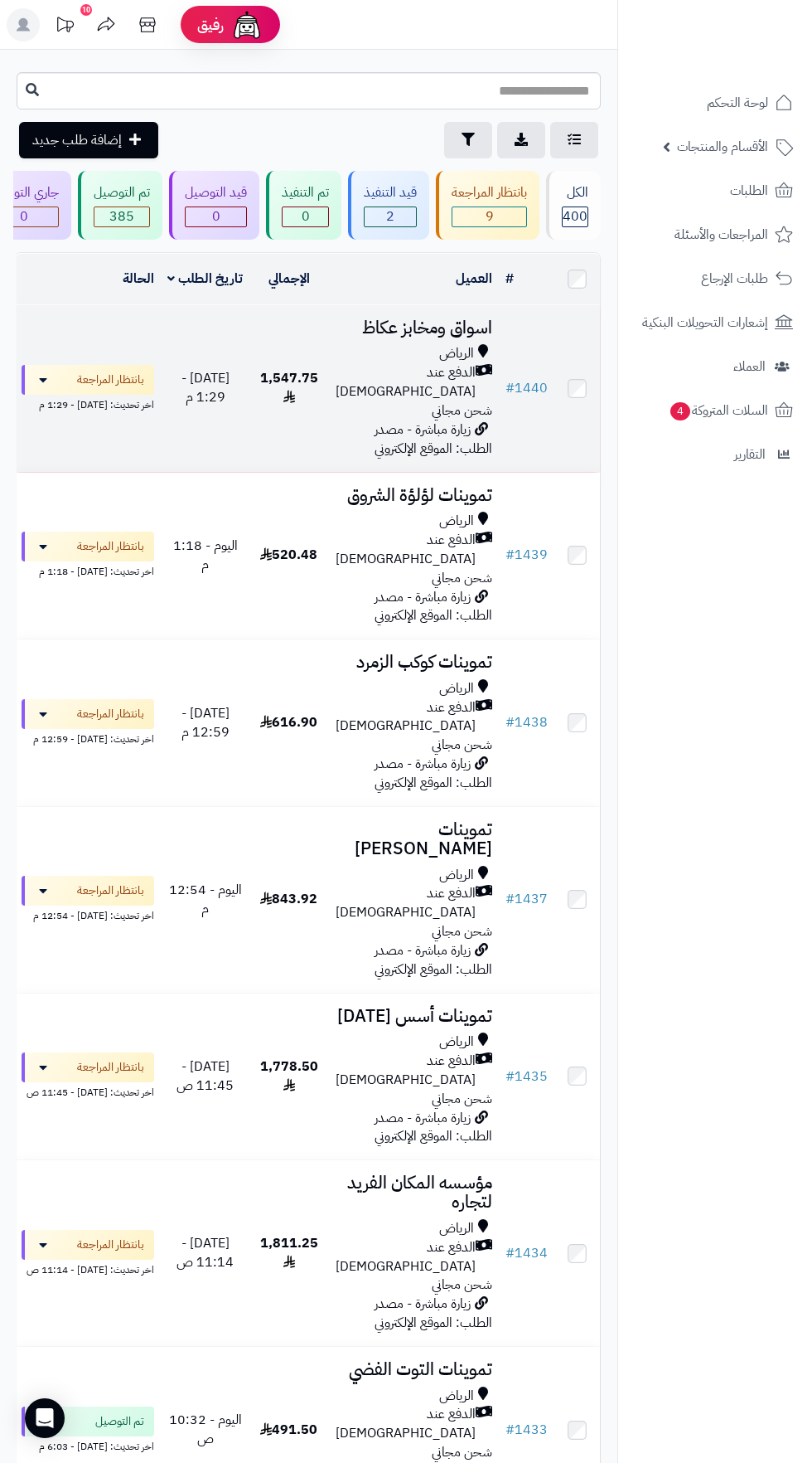
click at [467, 368] on span "الدفع عند [DEMOGRAPHIC_DATA]" at bounding box center [406, 382] width 140 height 38
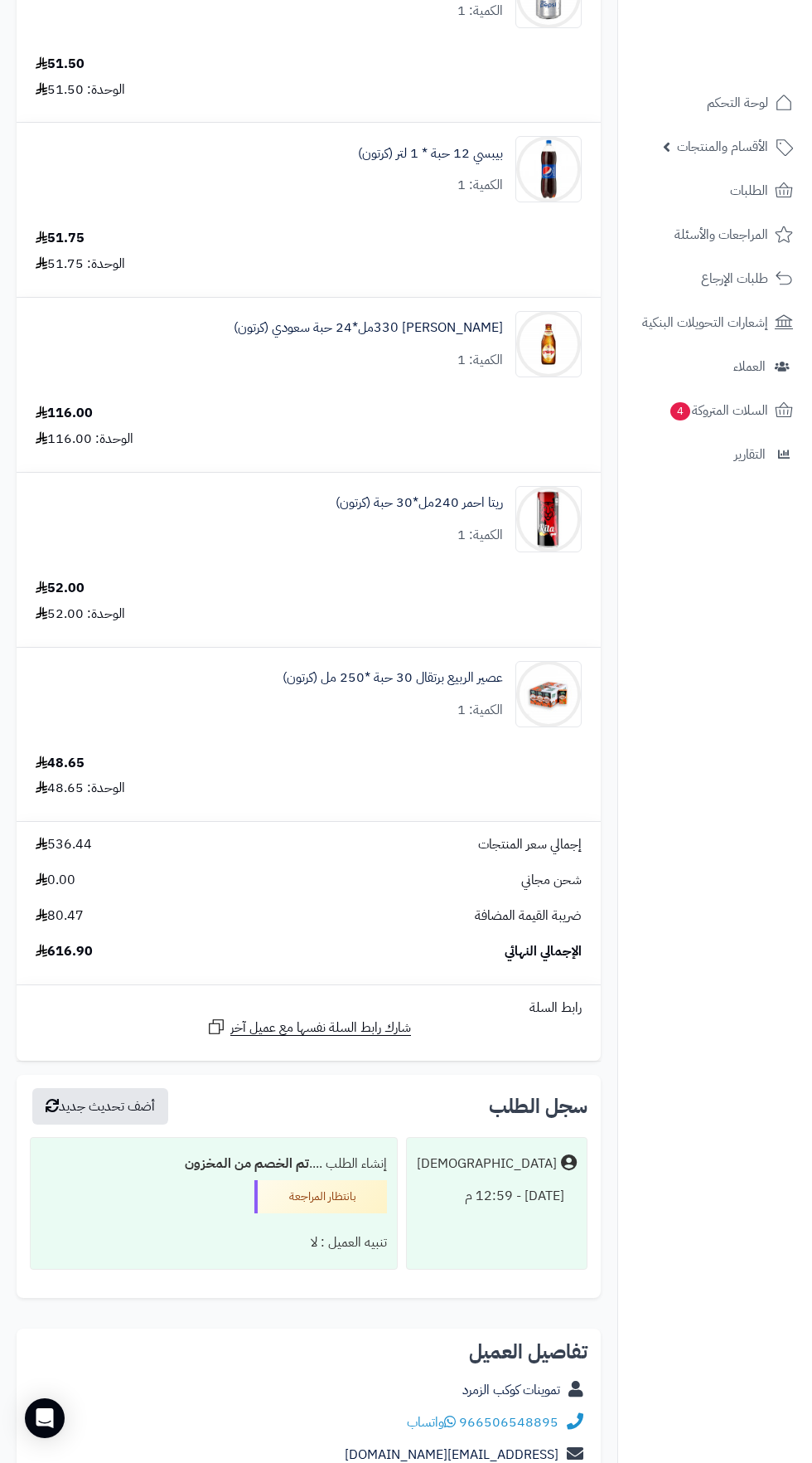
scroll to position [786, 0]
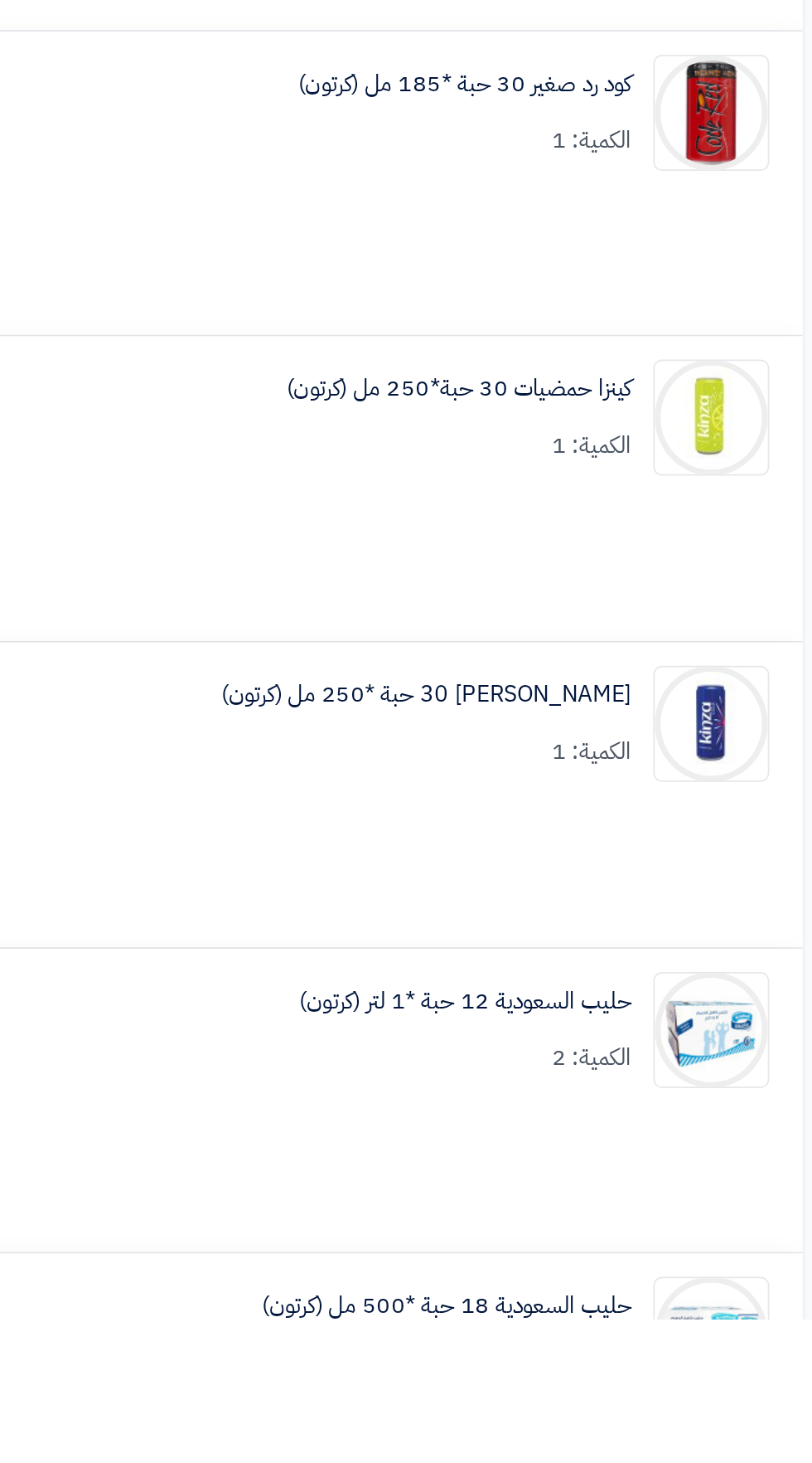
scroll to position [696, 0]
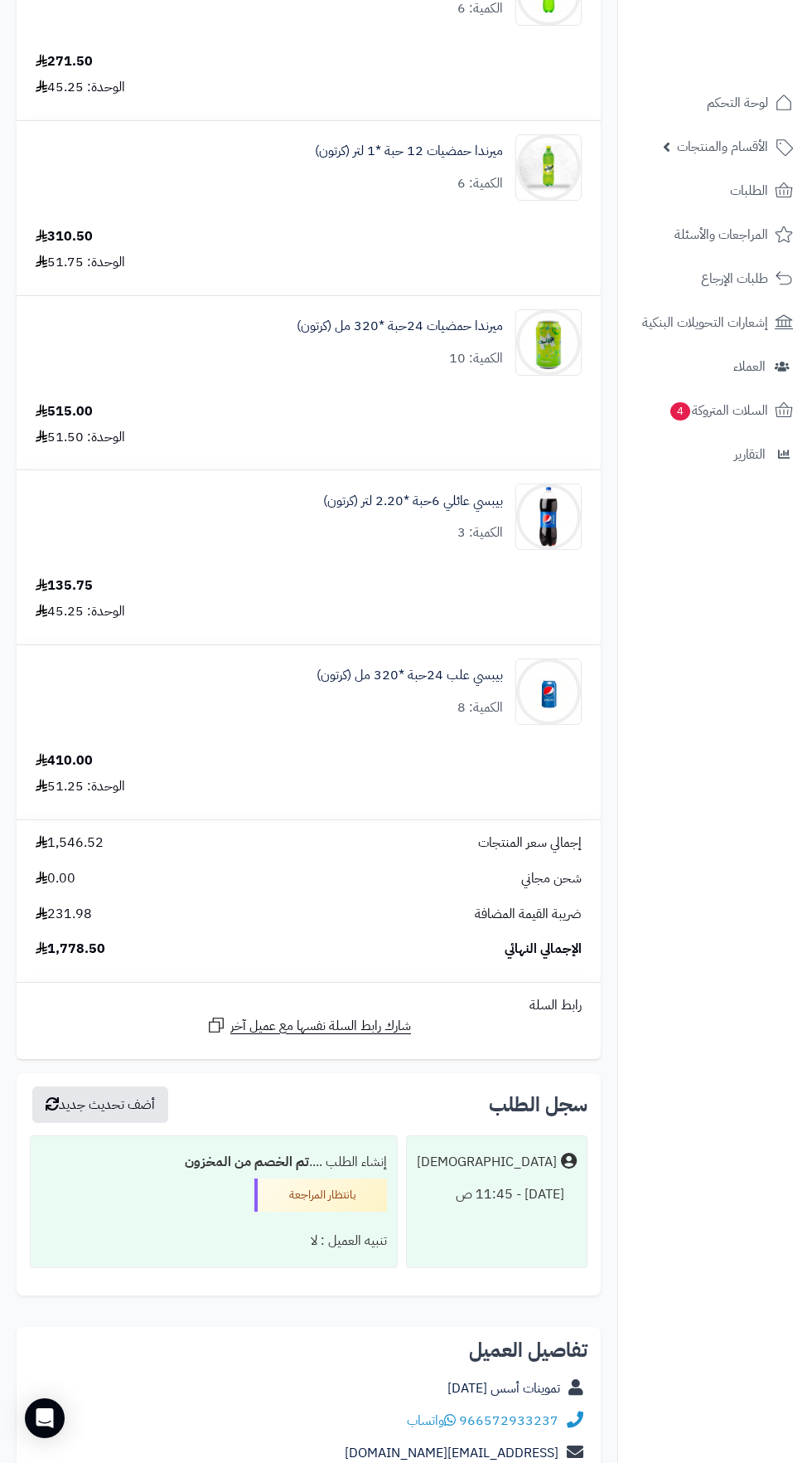
scroll to position [423, 0]
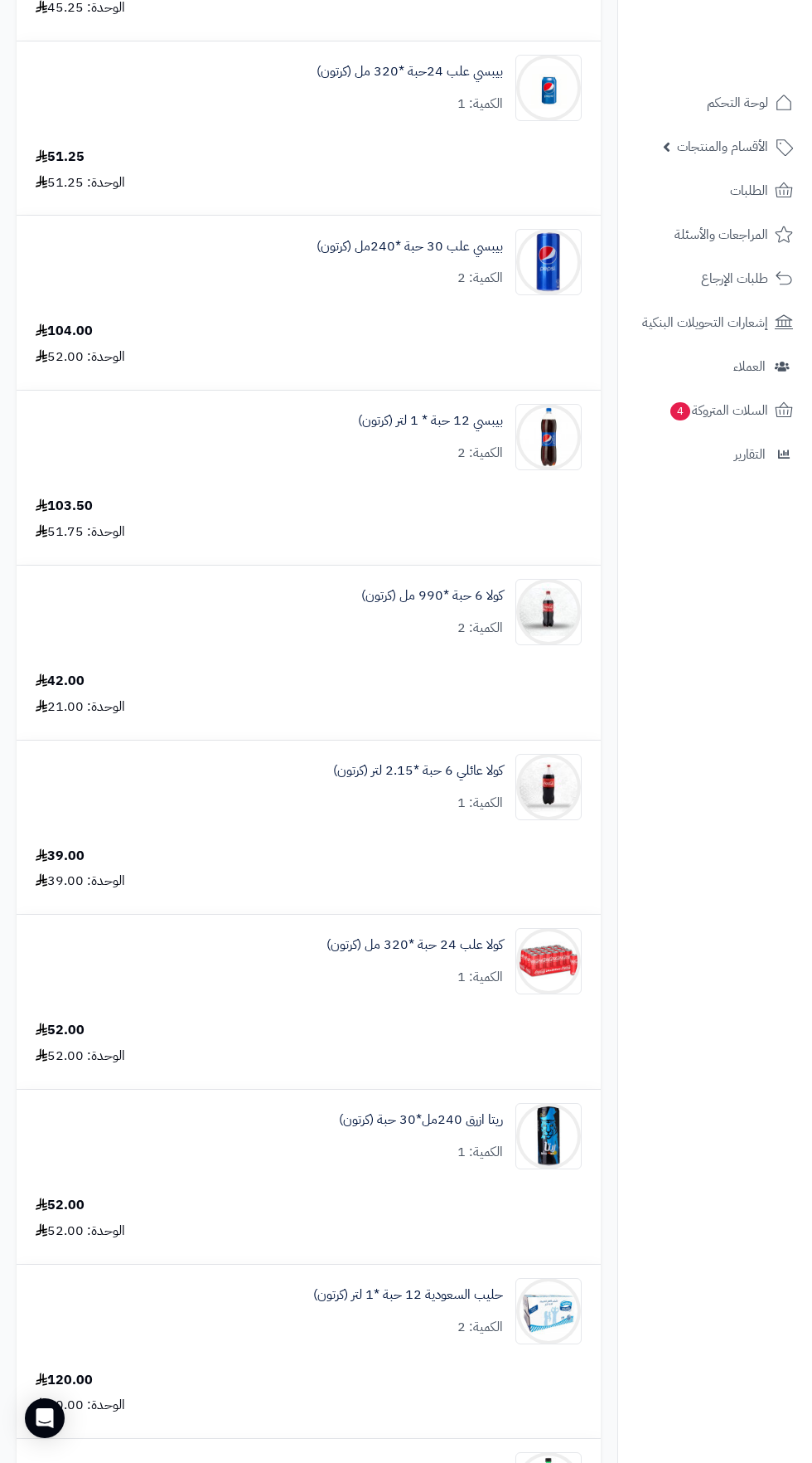
scroll to position [3433, 0]
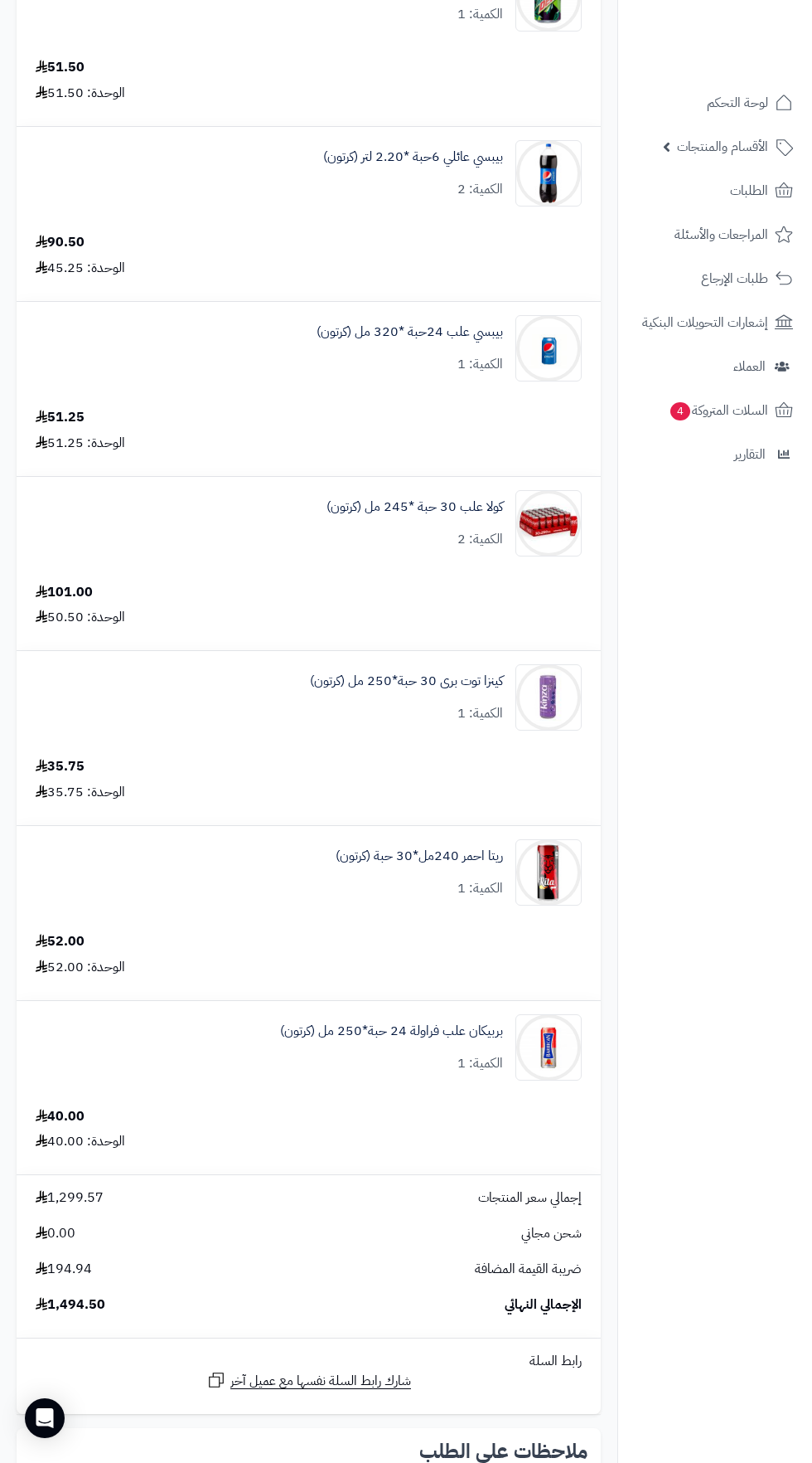
scroll to position [947, 0]
